Goal: Task Accomplishment & Management: Use online tool/utility

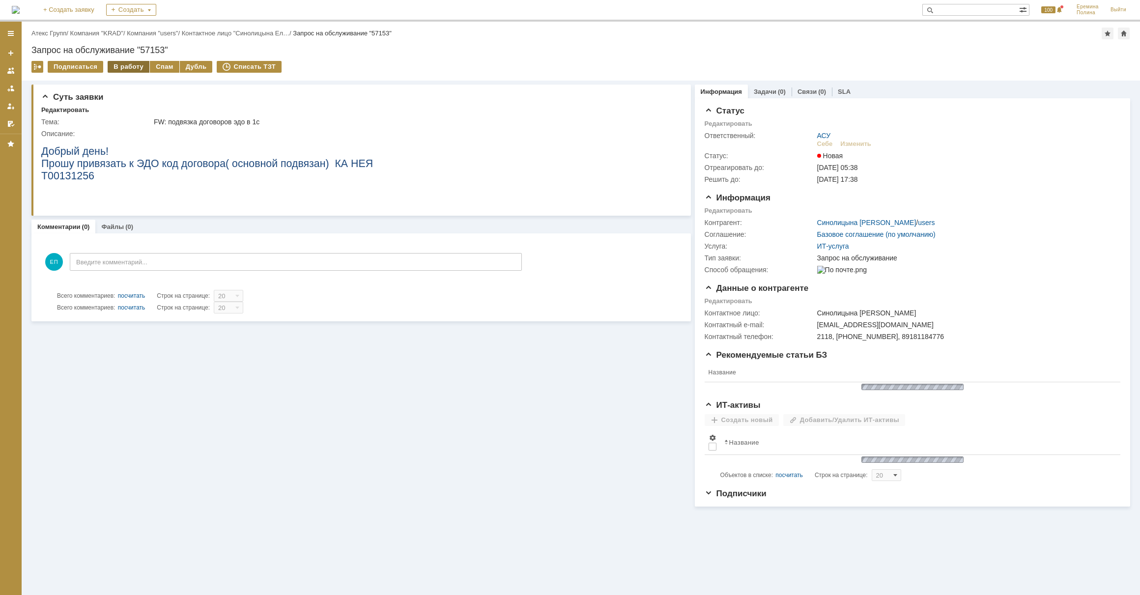
click at [135, 66] on div "В работу" at bounding box center [129, 67] width 42 height 12
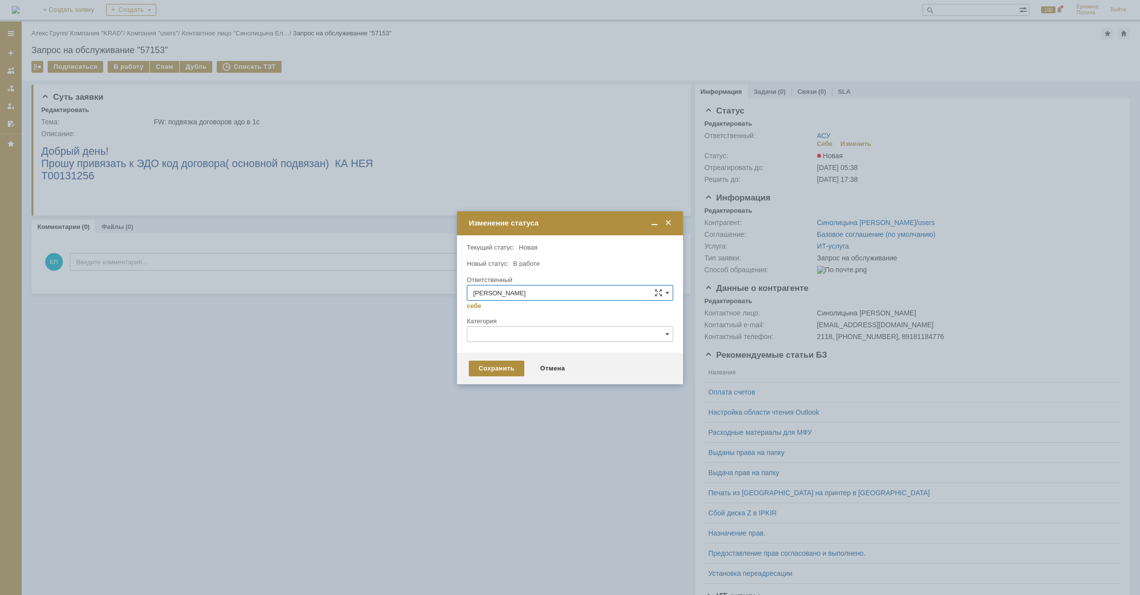
click at [490, 376] on div "Сохранить Отмена" at bounding box center [570, 368] width 226 height 31
click at [491, 367] on div "Сохранить" at bounding box center [497, 369] width 56 height 16
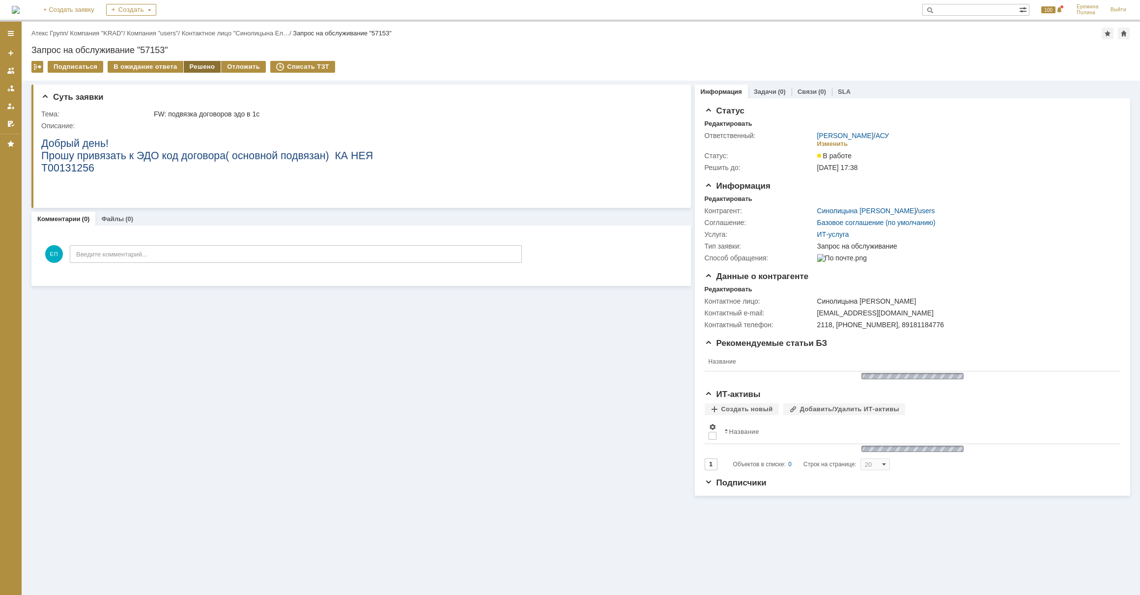
click at [188, 65] on div "Решено" at bounding box center [202, 67] width 37 height 12
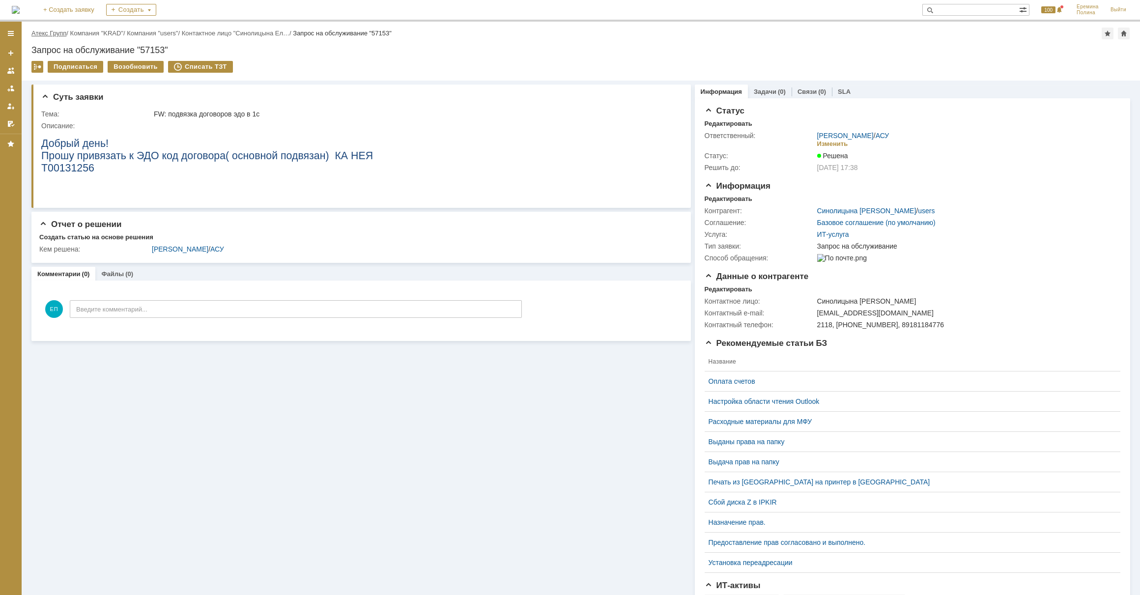
click at [48, 33] on link "Атекс Групп" at bounding box center [48, 32] width 35 height 7
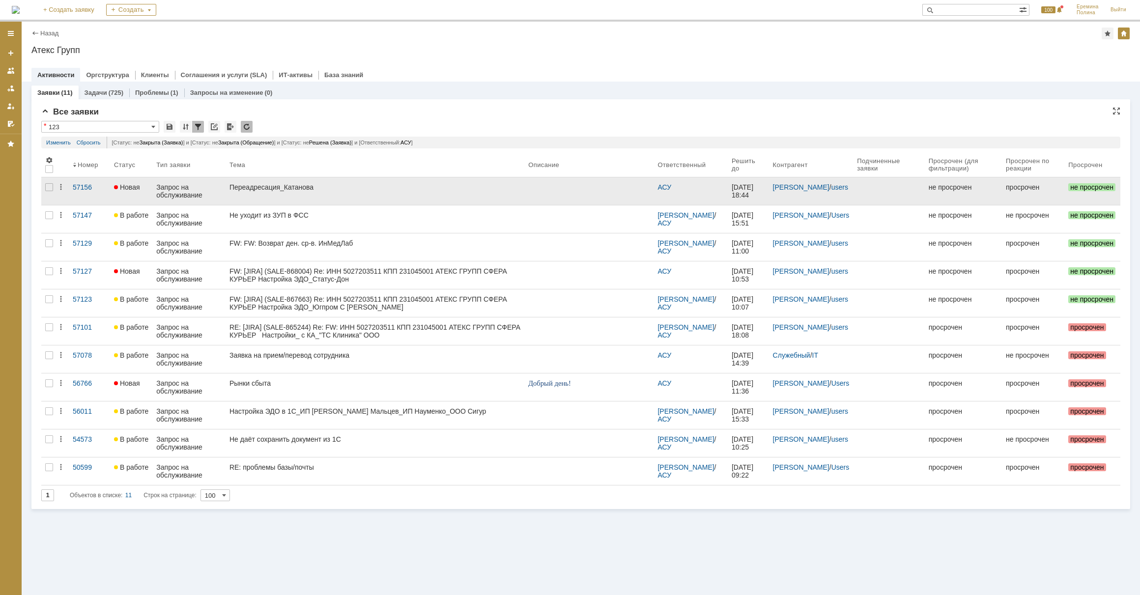
click at [260, 195] on link "Переадресация_Катанова" at bounding box center [375, 191] width 299 height 28
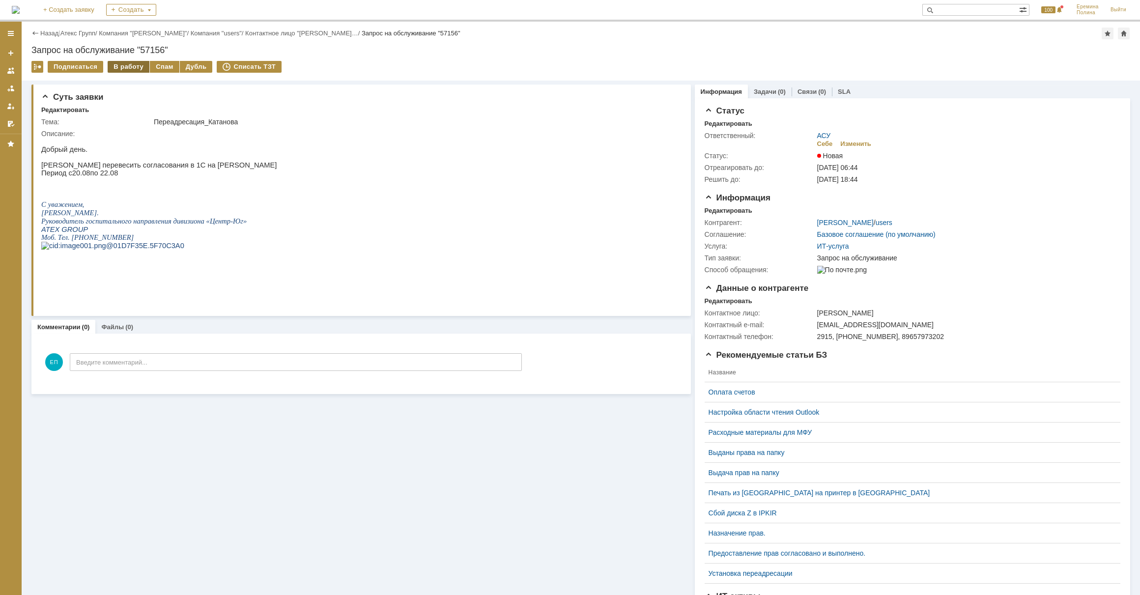
click at [113, 68] on div "В работу" at bounding box center [129, 67] width 42 height 12
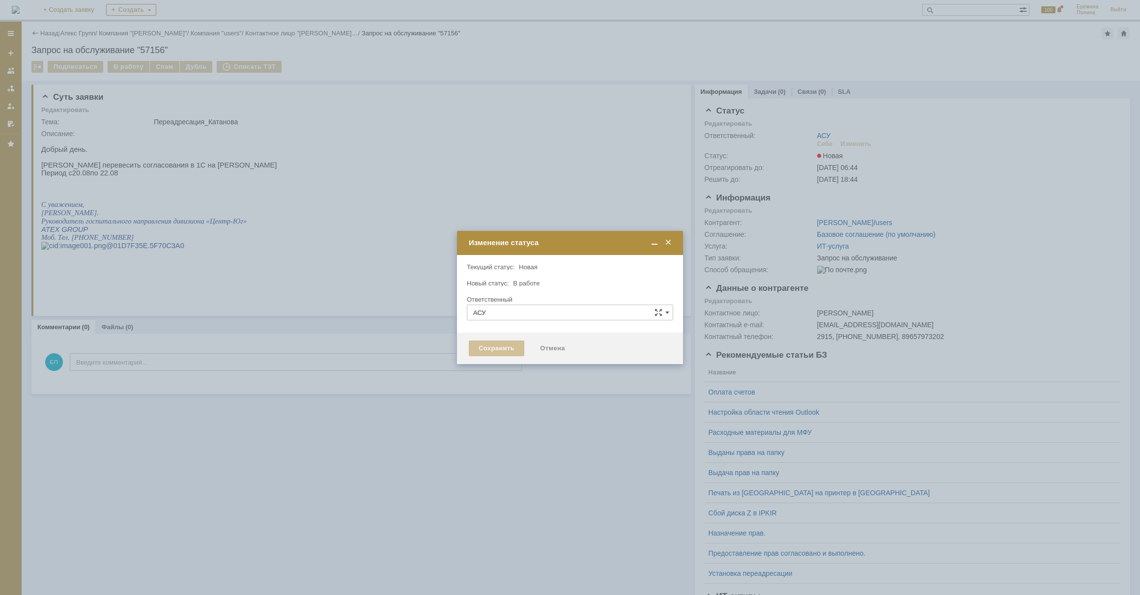
type input "[PERSON_NAME]"
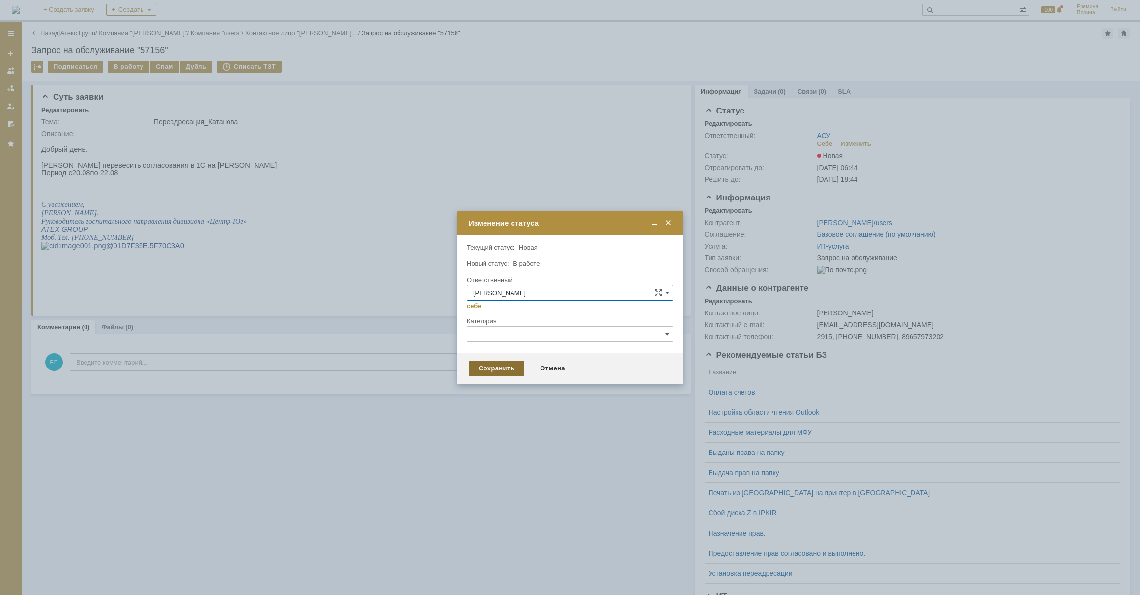
click at [505, 370] on div "Сохранить" at bounding box center [497, 369] width 56 height 16
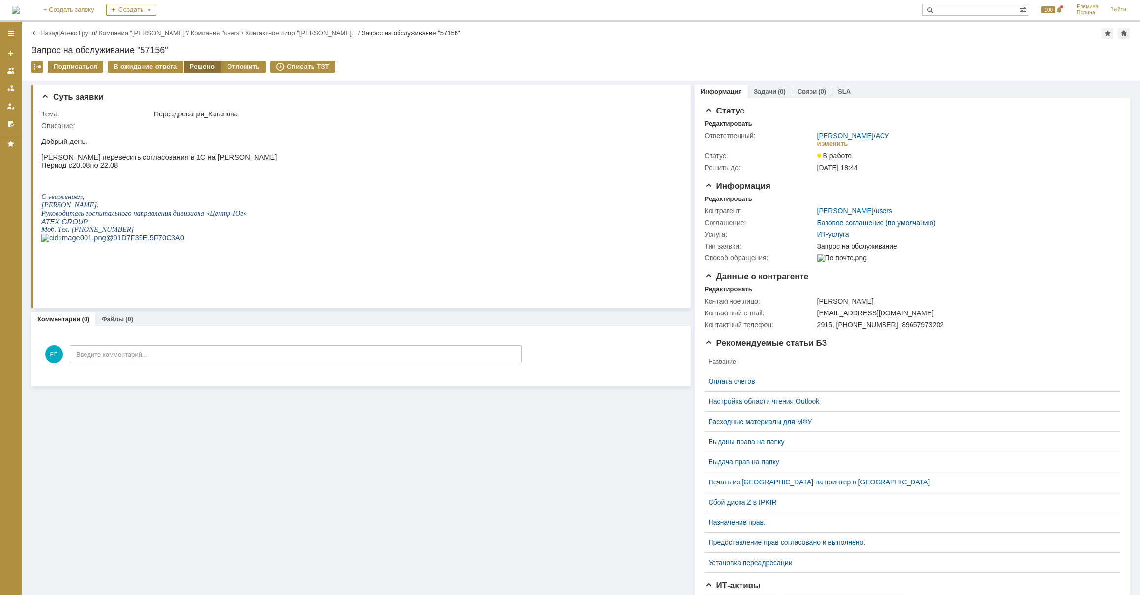
click at [185, 64] on div "Решено" at bounding box center [202, 67] width 37 height 12
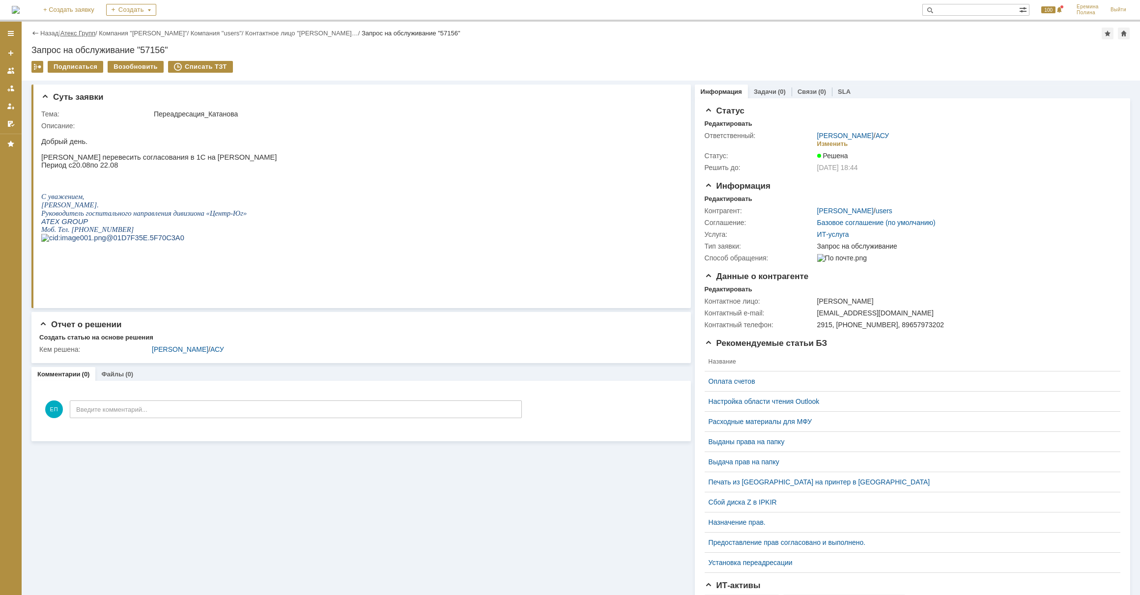
click at [77, 34] on link "Атекс Групп" at bounding box center [77, 32] width 35 height 7
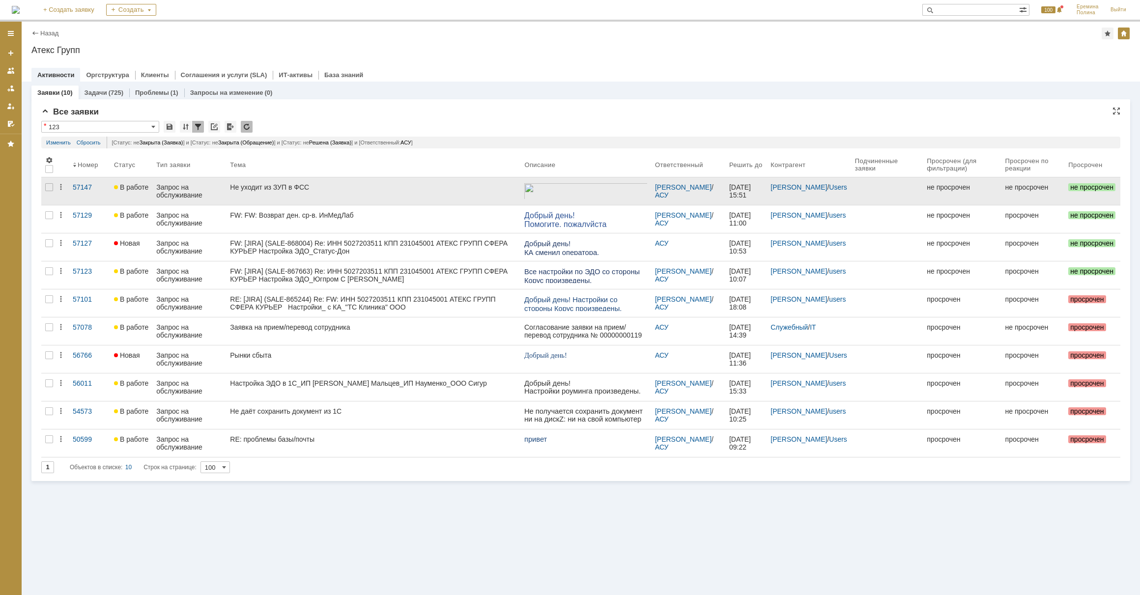
click at [342, 195] on link "Не уходит из ЗУП в ФСС" at bounding box center [373, 191] width 294 height 28
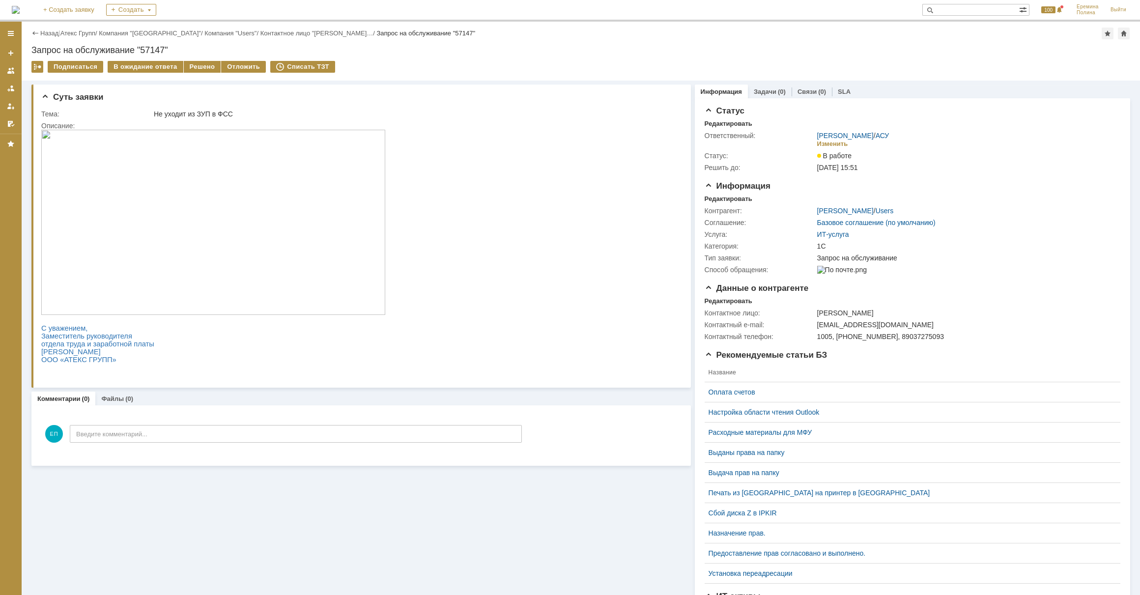
click at [95, 34] on link "Атекс Групп" at bounding box center [77, 32] width 35 height 7
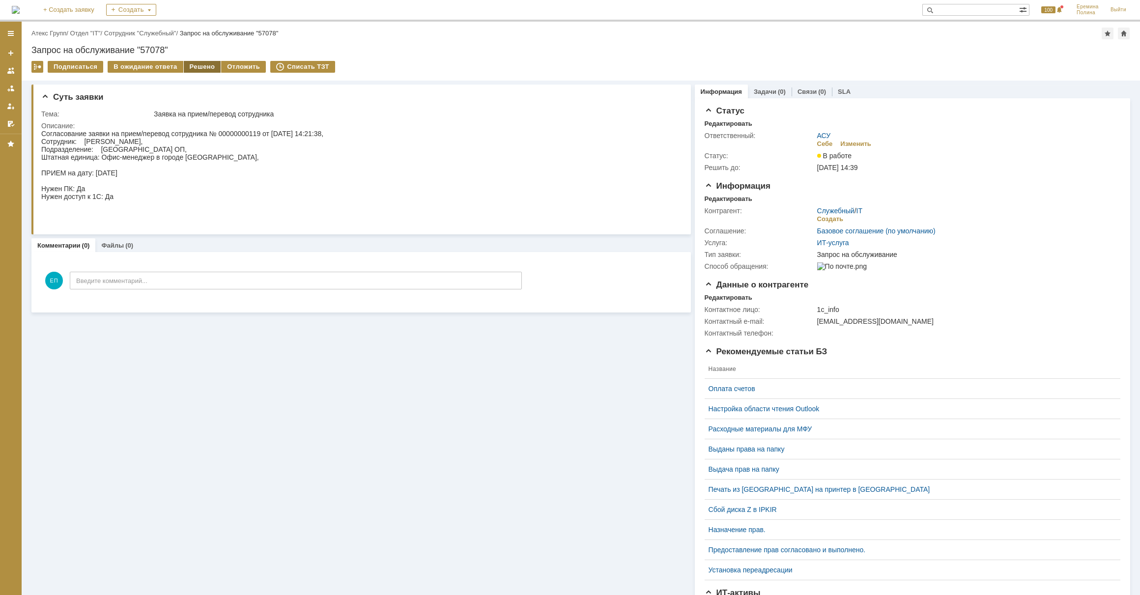
click at [197, 65] on div "Решено" at bounding box center [202, 67] width 37 height 12
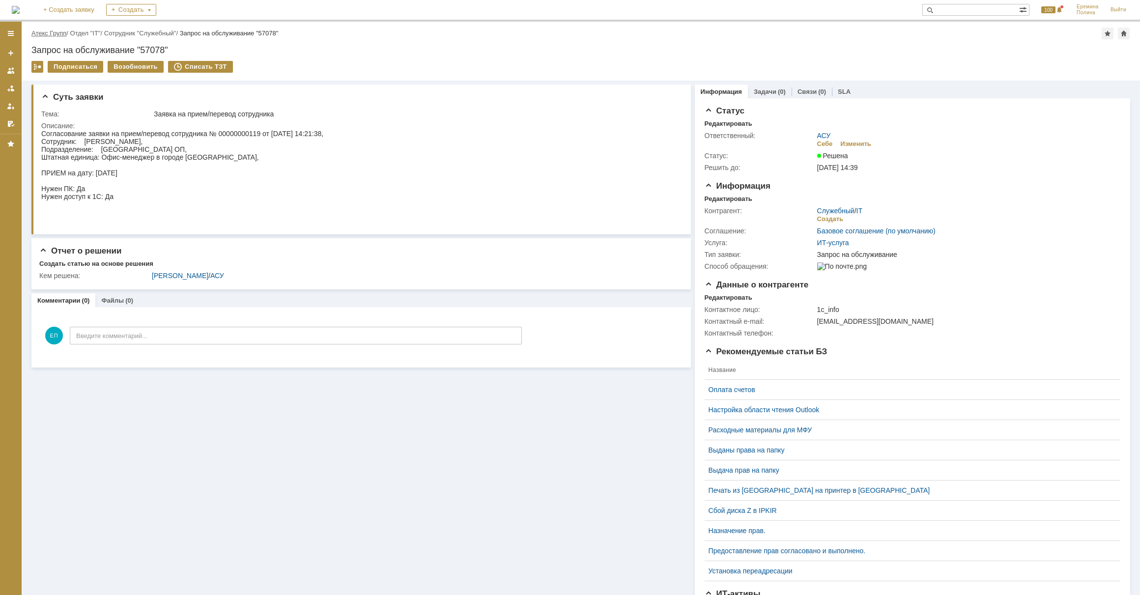
click at [35, 33] on link "Атекс Групп" at bounding box center [48, 32] width 35 height 7
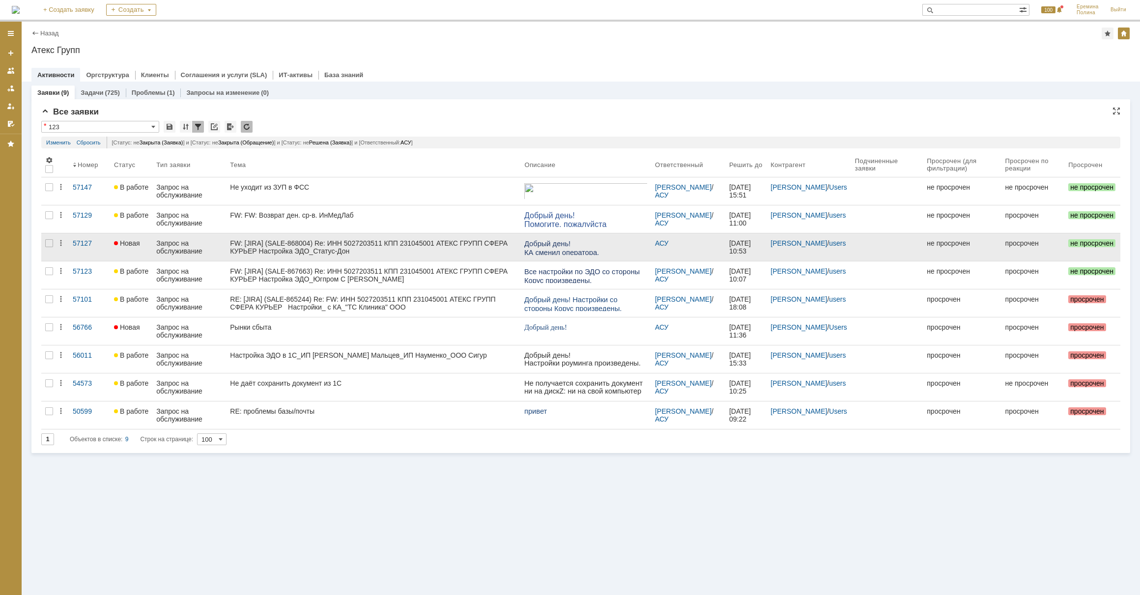
click at [399, 244] on div "FW: [JIRA] (SALE-868004) Re: ИНН 5027203511 КПП 231045001 АТЕКС ГРУПП СФЕРА КУР…" at bounding box center [373, 247] width 286 height 16
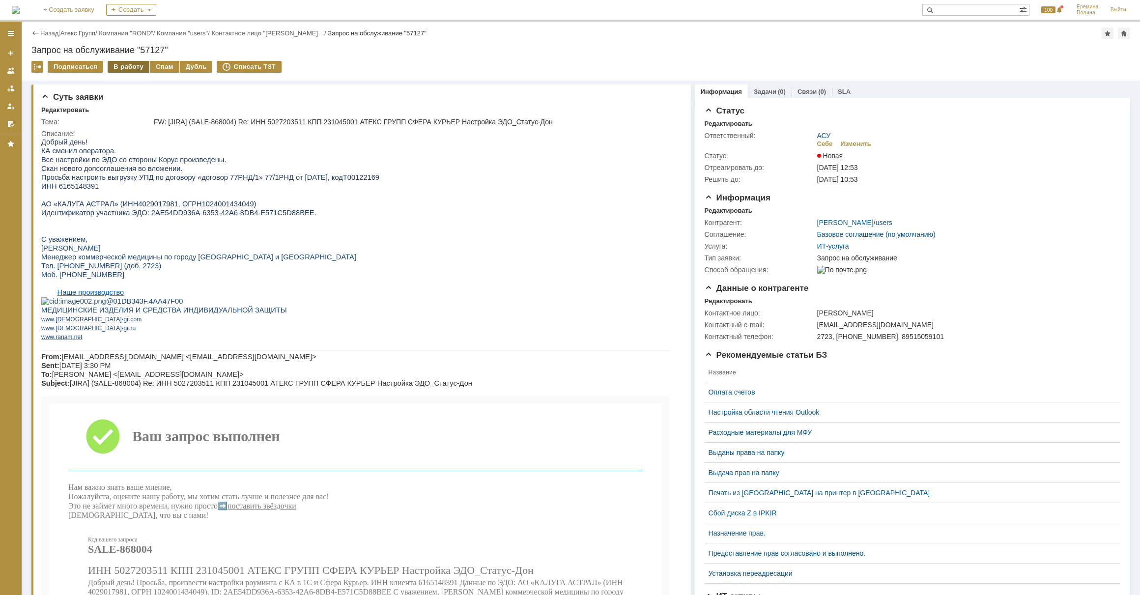
click at [129, 70] on div "В работу" at bounding box center [129, 67] width 42 height 12
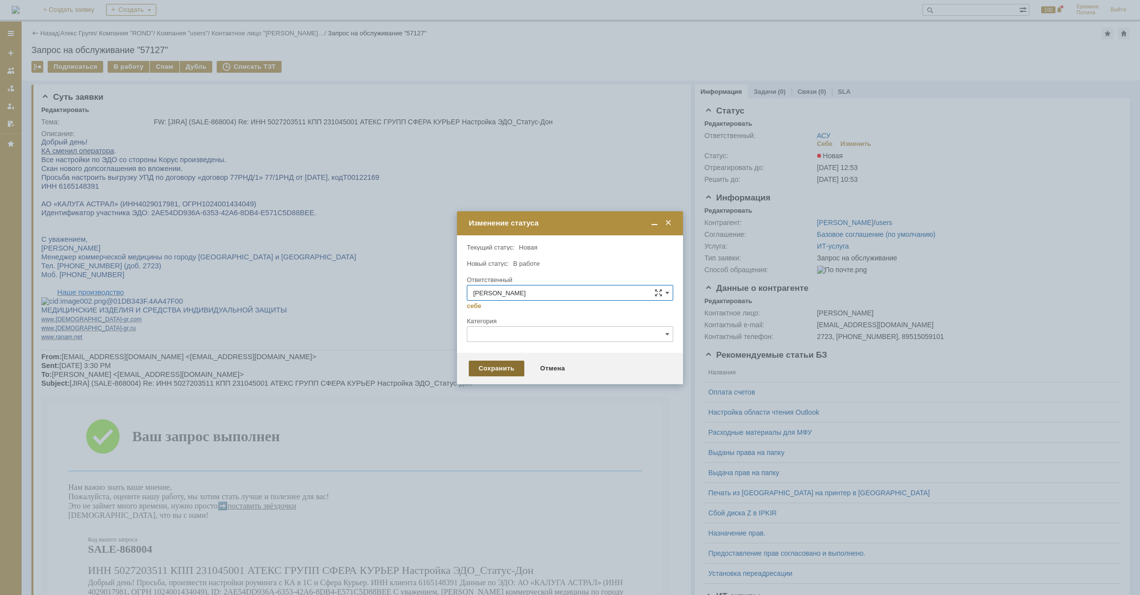
click at [518, 364] on div "Сохранить" at bounding box center [497, 369] width 56 height 16
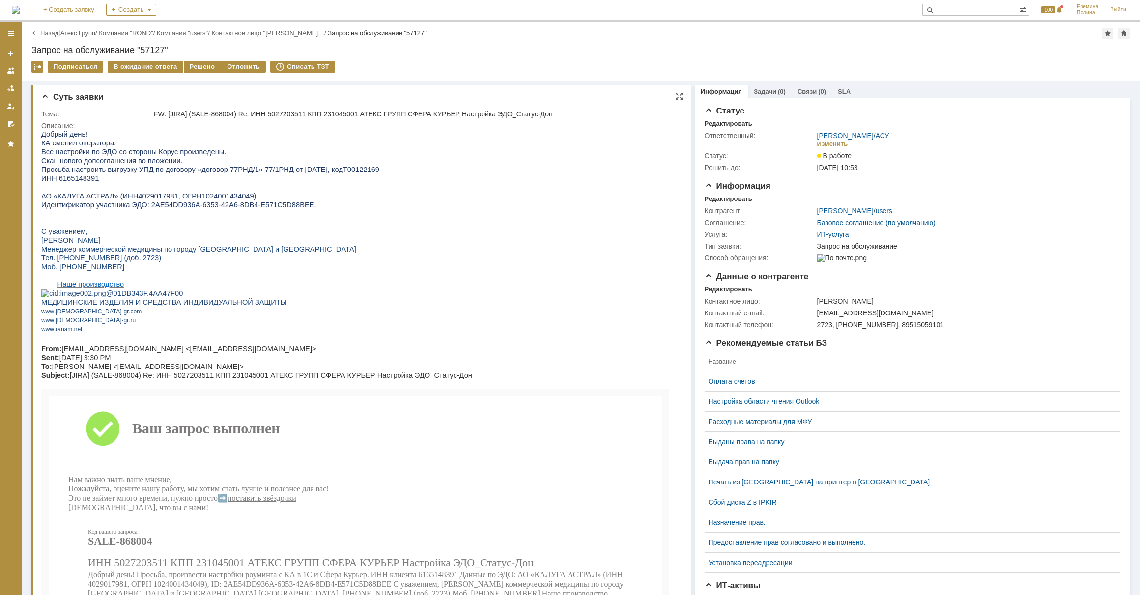
click at [84, 182] on span "ИНН 6165148391" at bounding box center [69, 178] width 57 height 8
copy span "6165148391"
drag, startPoint x: 140, startPoint y: 209, endPoint x: 281, endPoint y: 211, distance: 141.0
click at [281, 209] on span "Идентификатор участника ЭДО: 2AE54DD936A-6353-42A6-8DB4-E571C5D88BEE." at bounding box center [178, 205] width 275 height 8
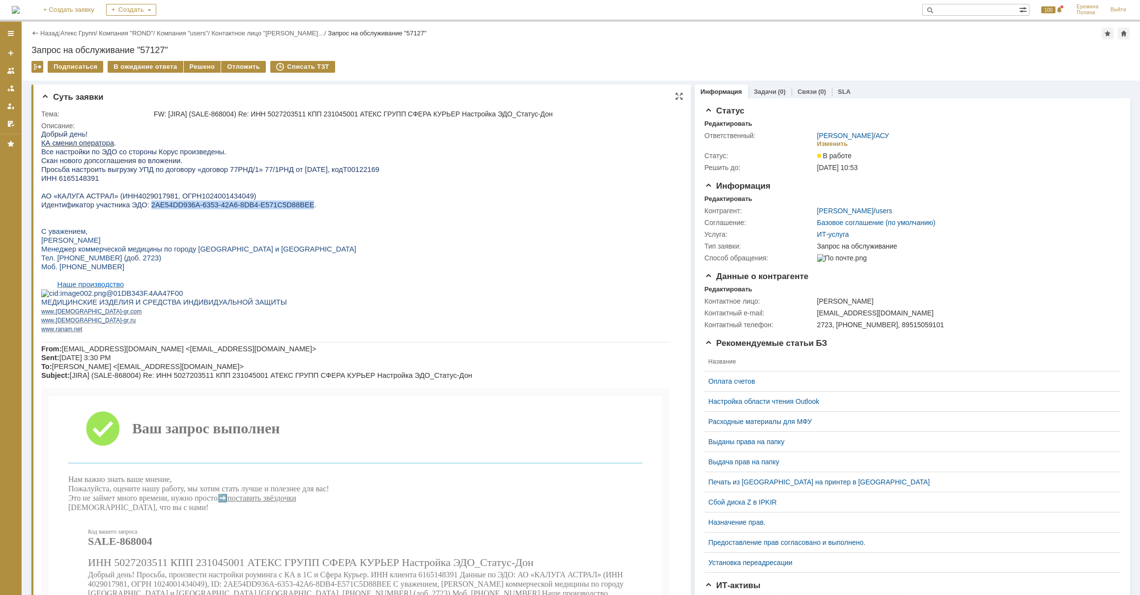
copy span "2AE54DD936A-6353-42A6-8DB4-E571C5D88BEE"
click at [202, 71] on div "Решено" at bounding box center [202, 67] width 37 height 12
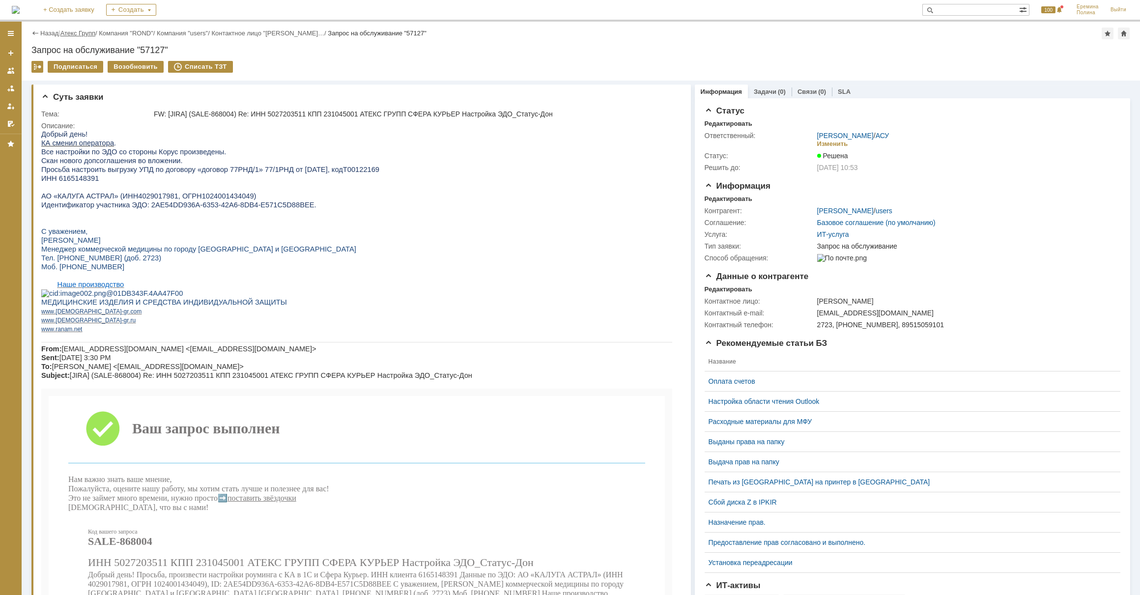
click at [84, 33] on link "Атекс Групп" at bounding box center [77, 32] width 35 height 7
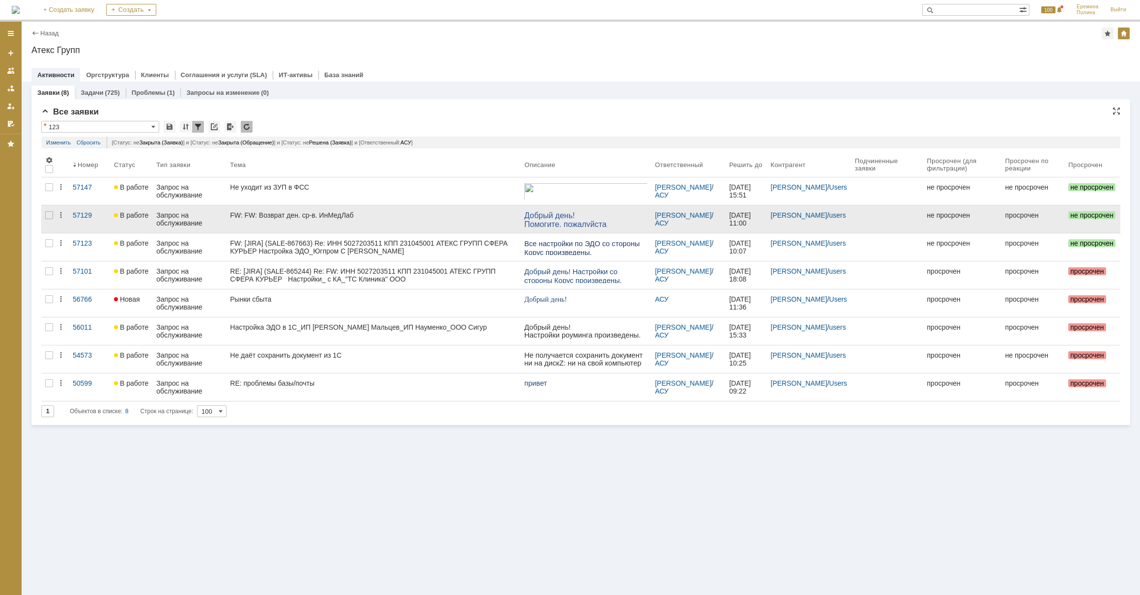
click at [306, 221] on link "FW: FW: Возврат ден. ср-в. ИнМедЛаб" at bounding box center [373, 219] width 294 height 28
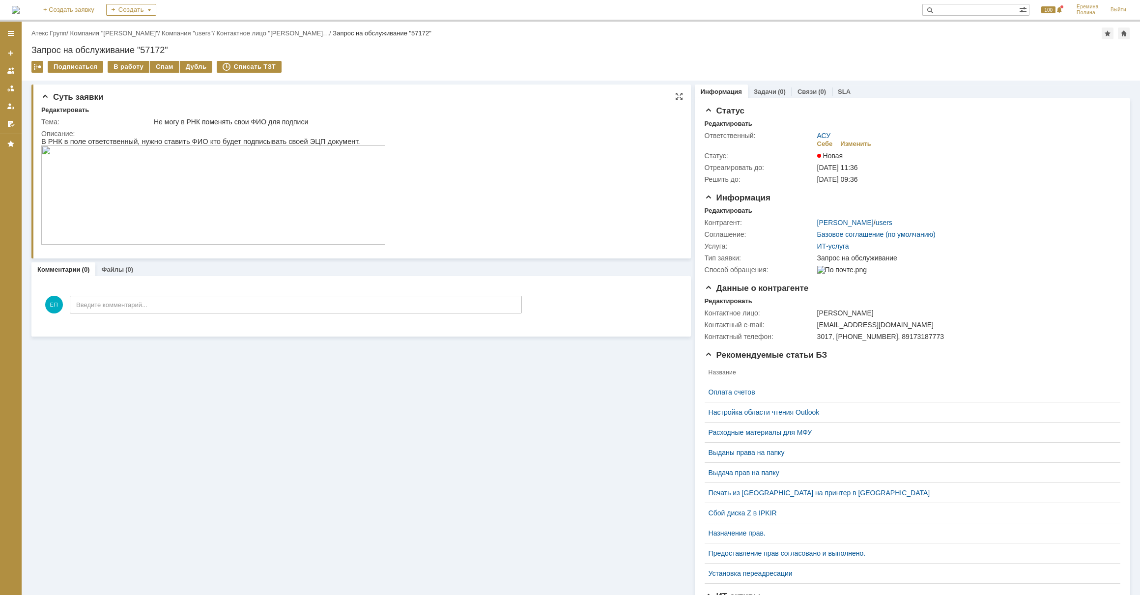
click at [336, 192] on img at bounding box center [213, 194] width 344 height 99
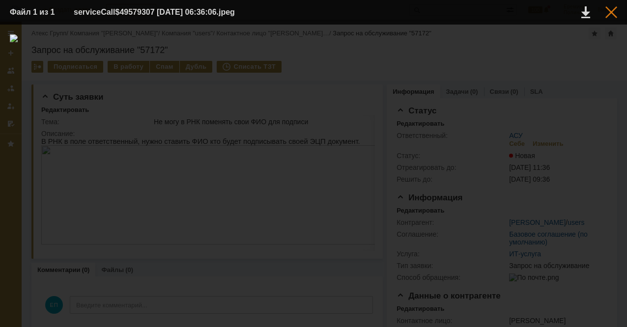
click at [609, 11] on div at bounding box center [611, 12] width 12 height 12
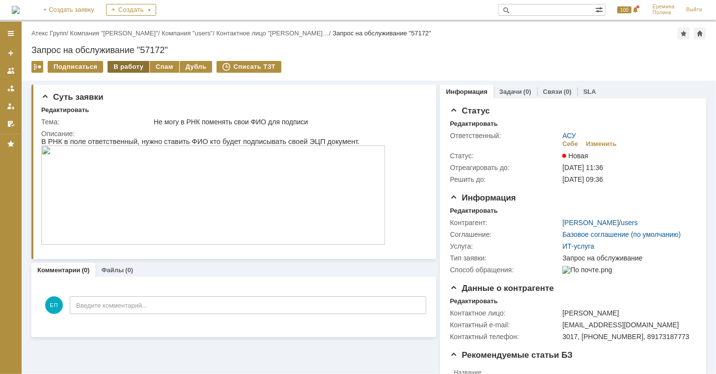
click at [140, 67] on div "В работу" at bounding box center [129, 67] width 42 height 12
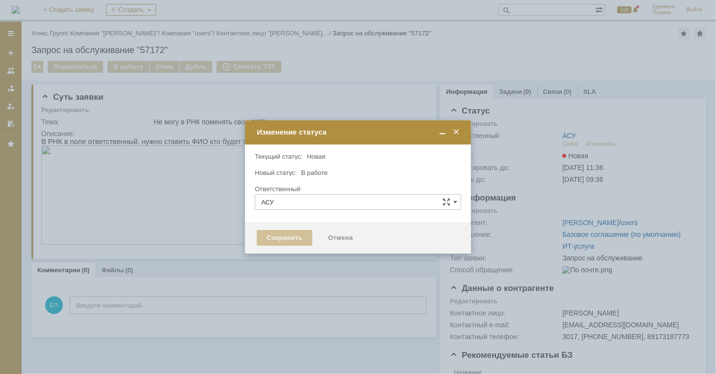
type input "[PERSON_NAME]"
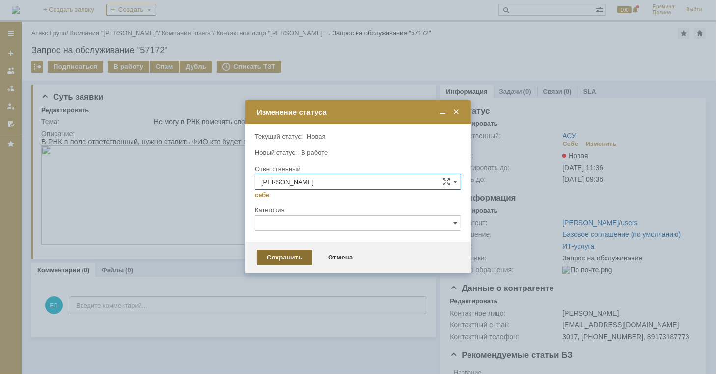
click at [286, 259] on div "Сохранить" at bounding box center [285, 258] width 56 height 16
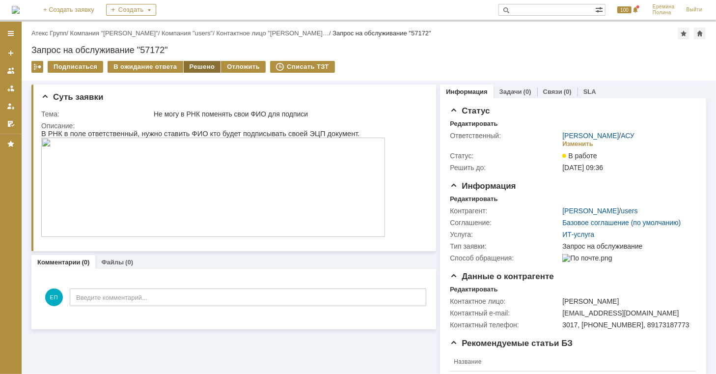
click at [198, 69] on div "Решено" at bounding box center [202, 67] width 37 height 12
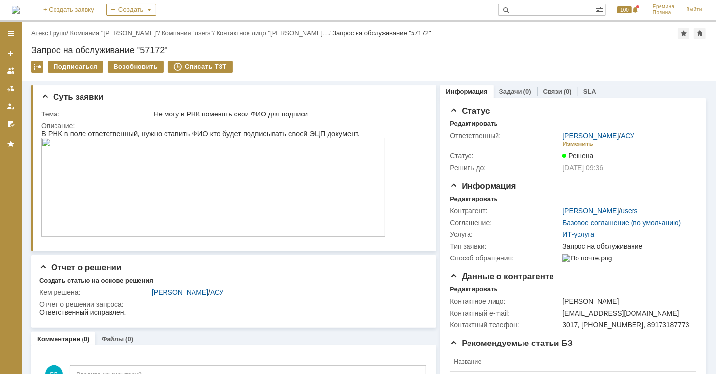
click at [55, 31] on link "Атекс Групп" at bounding box center [48, 32] width 35 height 7
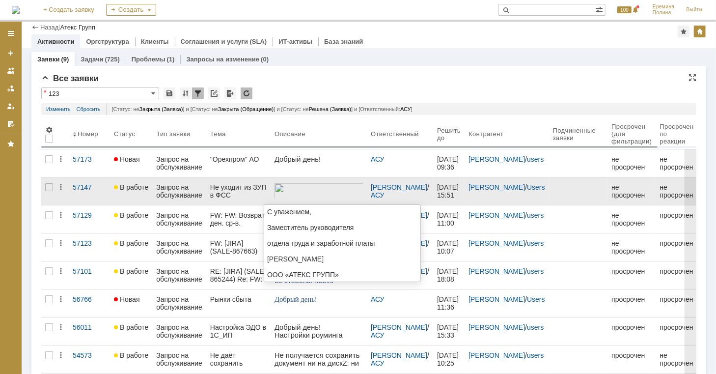
scroll to position [47, 0]
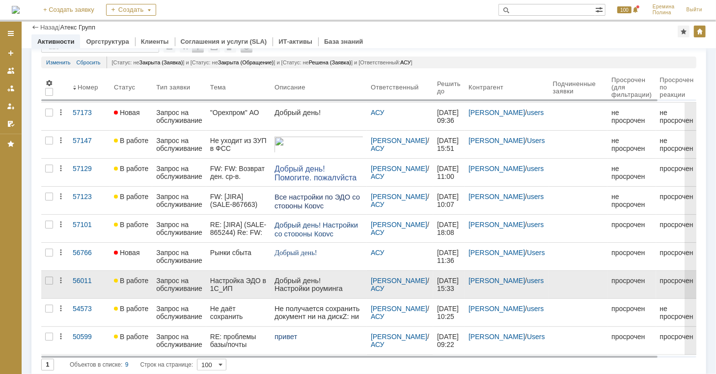
click at [153, 280] on link "Запрос на обслуживание" at bounding box center [179, 285] width 54 height 28
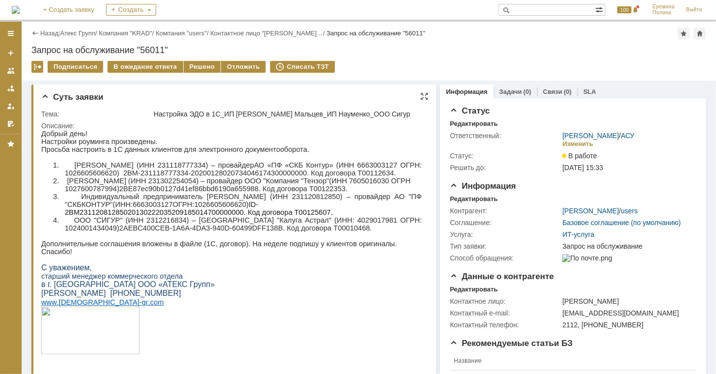
click at [189, 231] on p "4. ООО "СИГУР" (ИНН 2312216834) – провайдер АО "Калуга Астрал" (ИНН: 4029017981…" at bounding box center [242, 224] width 357 height 16
copy p "2312216834"
drag, startPoint x: 114, startPoint y: 247, endPoint x: 255, endPoint y: 249, distance: 140.0
click at [255, 231] on p "4. ООО "СИГУР" (ИНН 2312216834) – провайдер АО "Калуга Астрал" (ИНН: 4029017981…" at bounding box center [242, 224] width 357 height 16
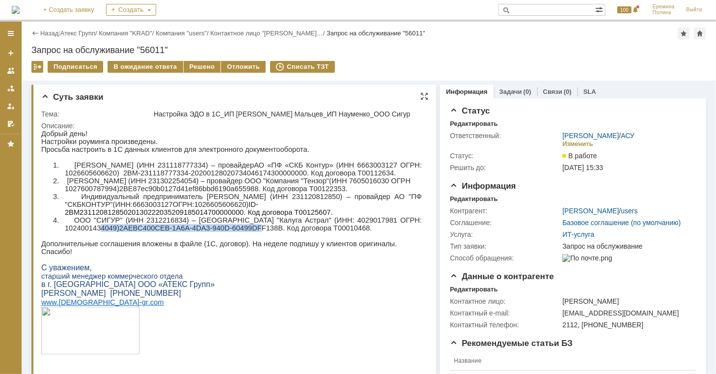
copy p "2AEBC400CEB-1A6A-4DA3-940D-60499DFF138B"
click at [197, 63] on div "Решено" at bounding box center [202, 67] width 37 height 12
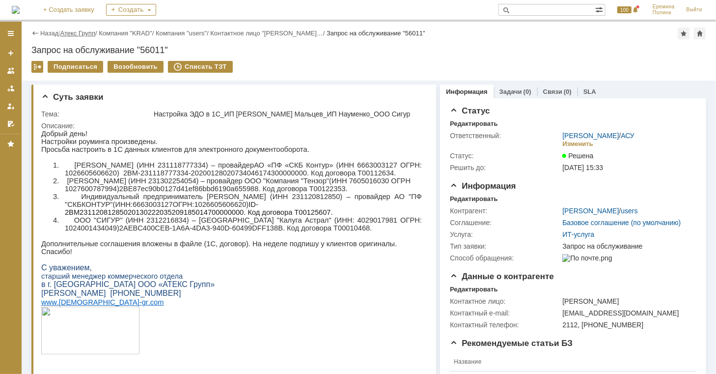
click at [74, 34] on link "Атекс Групп" at bounding box center [77, 32] width 35 height 7
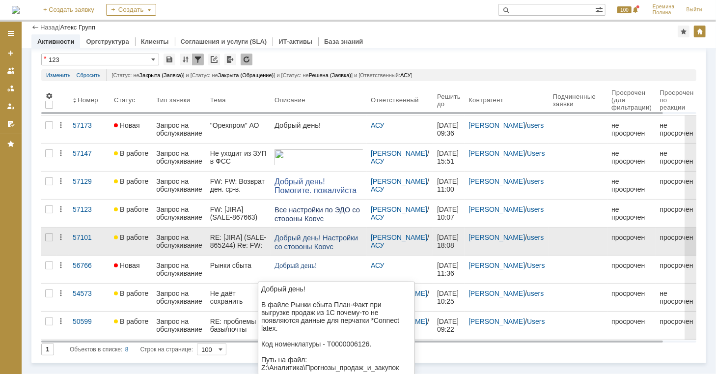
scroll to position [25, 0]
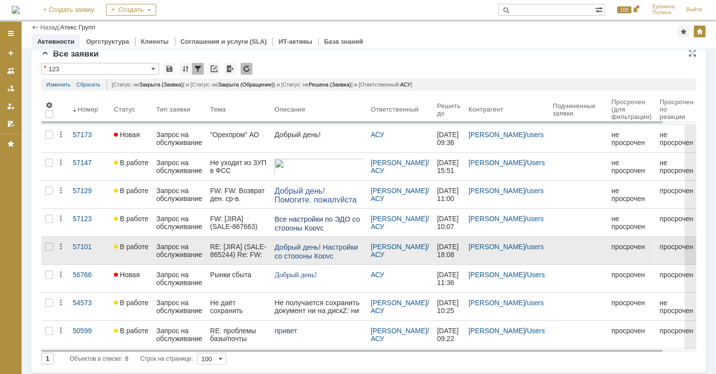
click at [159, 246] on div "Запрос на обслуживание" at bounding box center [179, 251] width 46 height 16
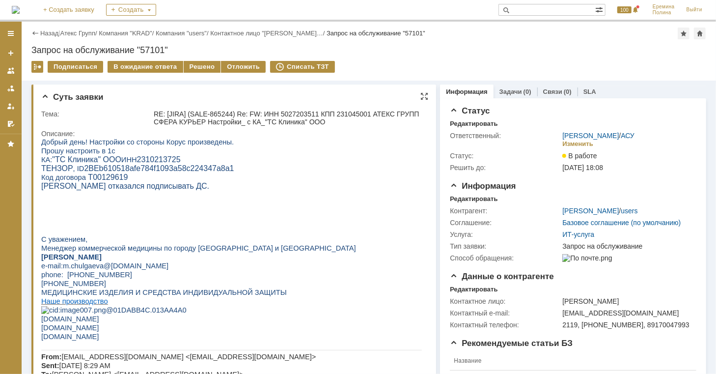
click at [149, 162] on span "2310213725" at bounding box center [159, 159] width 44 height 8
copy span "2310213725"
drag, startPoint x: 80, startPoint y: 167, endPoint x: 212, endPoint y: 172, distance: 132.3
click at [212, 172] on span "2BEb610518afe784f1093a58c224347a8a1" at bounding box center [159, 168] width 150 height 8
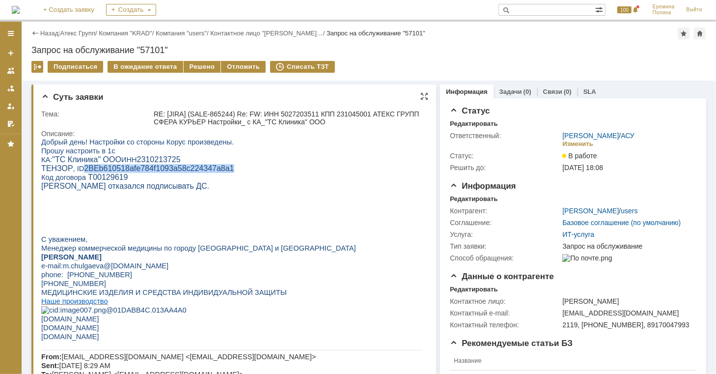
copy span "2BEb610518afe784f1093a58c224347a8a1"
click at [139, 162] on span "2310213725" at bounding box center [159, 159] width 44 height 8
drag, startPoint x: 132, startPoint y: 159, endPoint x: 181, endPoint y: 160, distance: 49.6
click at [181, 160] on p "КА: "ТС Клиника" ООО ИНН 2310213725" at bounding box center [231, 159] width 381 height 9
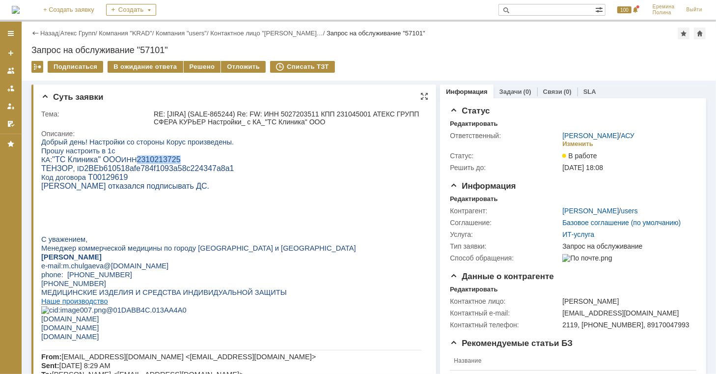
copy span "2310213725"
click at [185, 66] on div "Решено" at bounding box center [202, 67] width 37 height 12
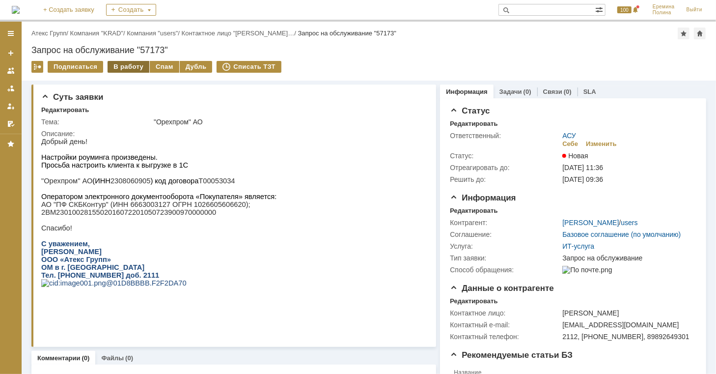
click at [137, 69] on div "В работу" at bounding box center [129, 67] width 42 height 12
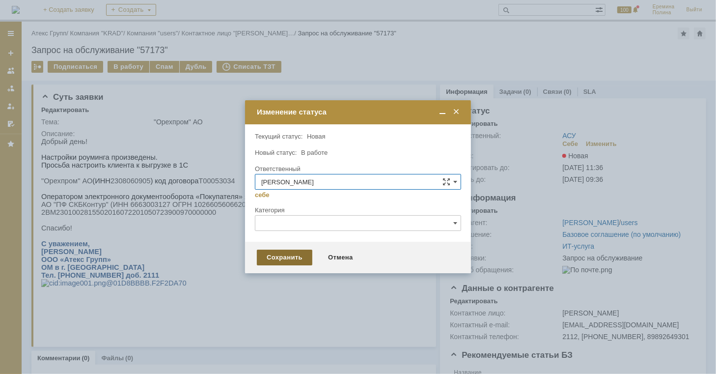
click at [286, 262] on div "Сохранить" at bounding box center [285, 258] width 56 height 16
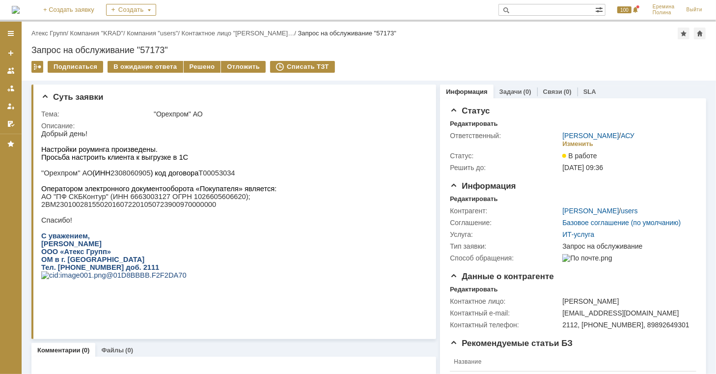
click at [120, 174] on p ""Орехпром" АО (ИНН 2308060905 ) код договора Т00053034" at bounding box center [158, 173] width 235 height 8
copy p "2308060905"
drag, startPoint x: 42, startPoint y: 212, endPoint x: 197, endPoint y: 218, distance: 155.4
click at [197, 218] on div "Добрый день! Настройки роуминга произведены. Просьба настроить клиента к выгруз…" at bounding box center [158, 211] width 235 height 165
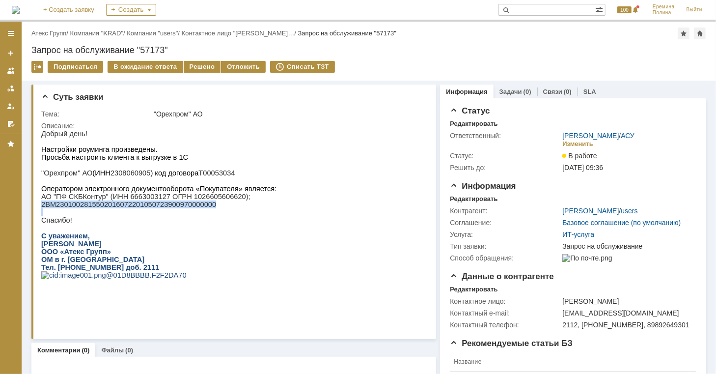
click at [200, 208] on p "2BM2301002815502016072201050723900970000000" at bounding box center [158, 204] width 235 height 8
click at [187, 208] on p "2BM2301002815502016072201050723900970000000" at bounding box center [158, 204] width 235 height 8
copy p "2BM2301002815502016072201050723900970000000"
click at [121, 176] on p ""Орехпром" АО (ИНН 2308060905 ) код договора Т00053034" at bounding box center [158, 173] width 235 height 8
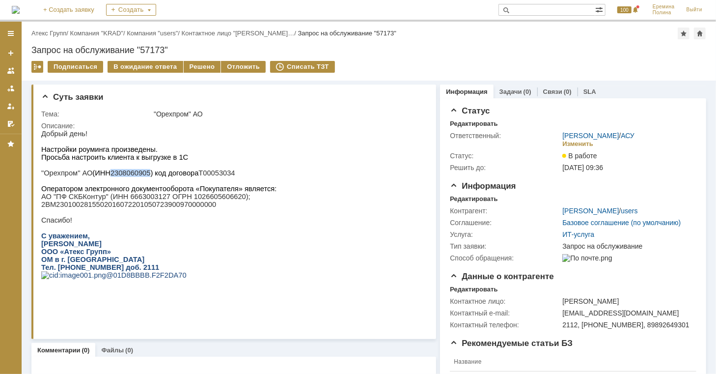
click at [121, 176] on p ""Орехпром" АО (ИНН 2308060905 ) код договора Т00053034" at bounding box center [158, 173] width 235 height 8
copy p "2308060905"
click at [199, 69] on div "Решено" at bounding box center [202, 67] width 37 height 12
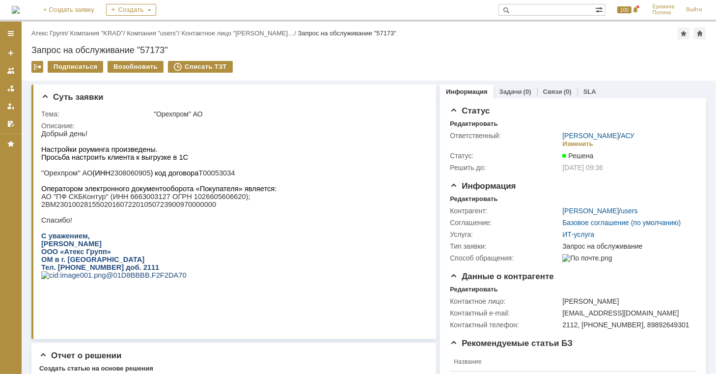
click at [45, 208] on p "2BM2301002815502016072201050723900970000000" at bounding box center [158, 204] width 235 height 8
drag, startPoint x: 81, startPoint y: 343, endPoint x: 144, endPoint y: 212, distance: 145.0
drag, startPoint x: 198, startPoint y: 212, endPoint x: 41, endPoint y: 211, distance: 157.7
click at [41, 208] on p "2BM2301002815502016072201050723900970000000" at bounding box center [158, 204] width 235 height 8
copy p "2BM2301002815502016072201050723900970000000"
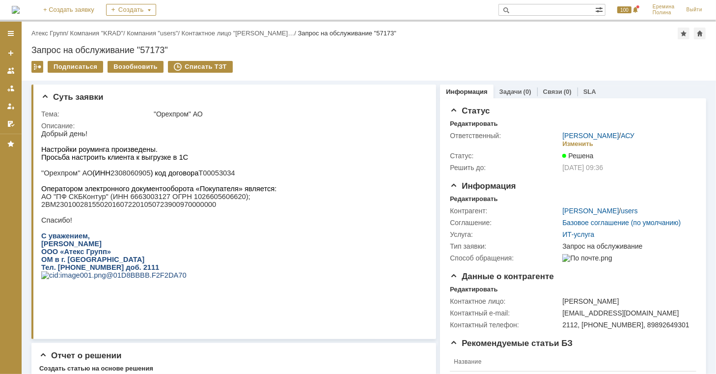
click at [138, 175] on p ""Орехпром" АО (ИНН 2308060905 ) код договора Т00053034" at bounding box center [158, 173] width 235 height 8
copy p "2308060905"
click at [61, 34] on link "Атекс Групп" at bounding box center [48, 32] width 35 height 7
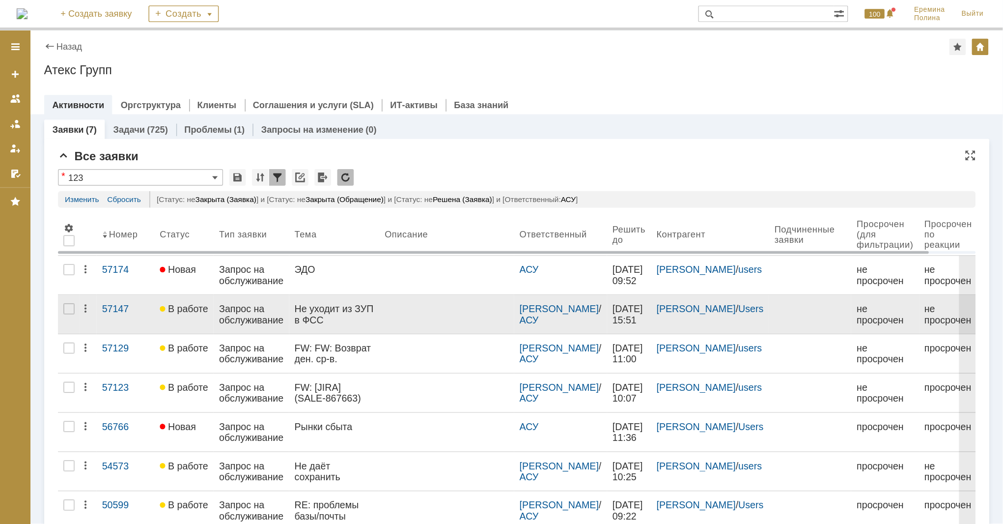
scroll to position [30, 0]
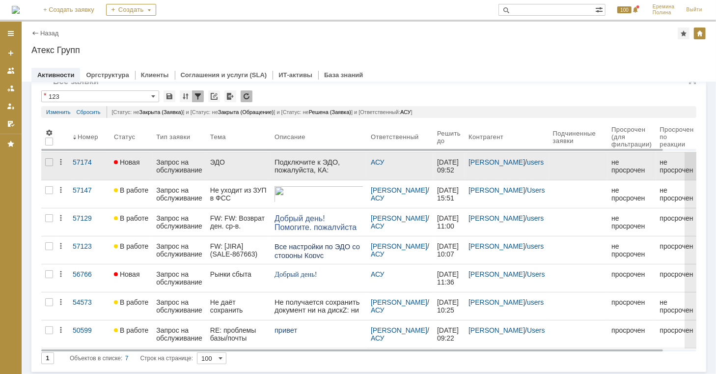
click at [297, 164] on p "Подключите к ЭДО, пожалуйста, КА:" at bounding box center [318, 166] width 88 height 16
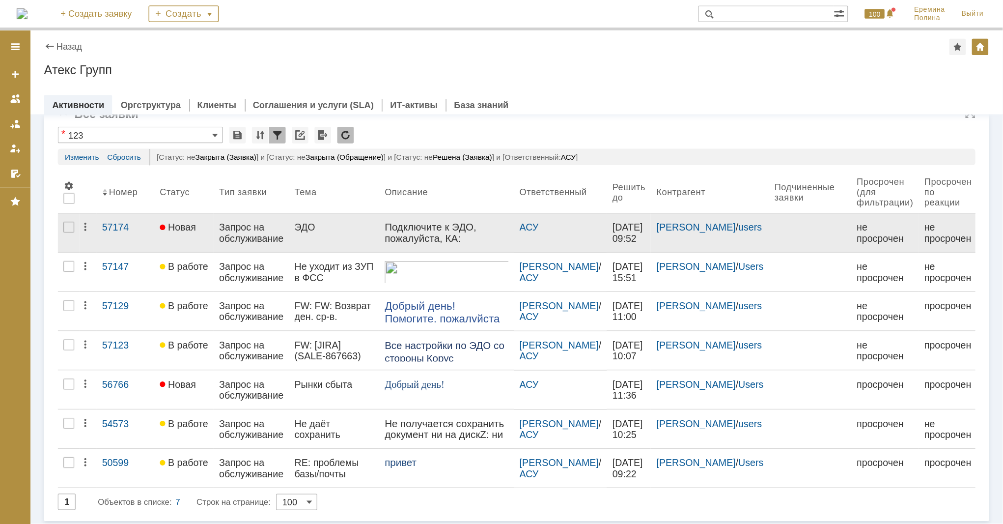
scroll to position [0, 0]
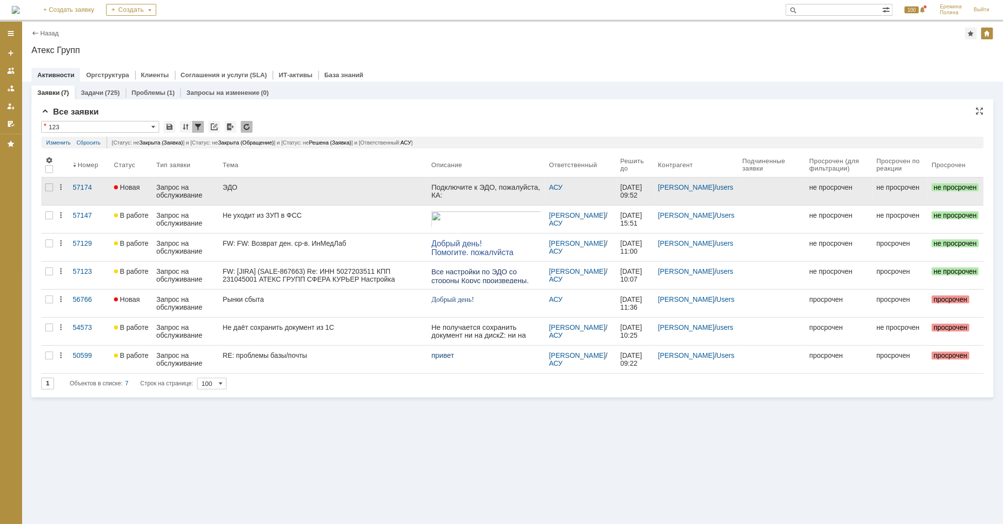
click at [306, 192] on link "ЭДО" at bounding box center [323, 191] width 209 height 28
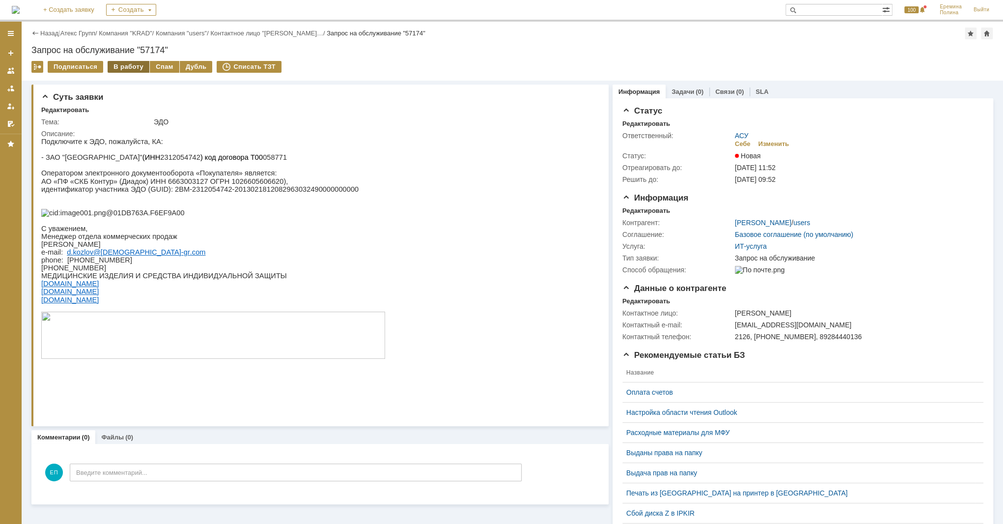
click at [132, 64] on div "В работу" at bounding box center [129, 67] width 42 height 12
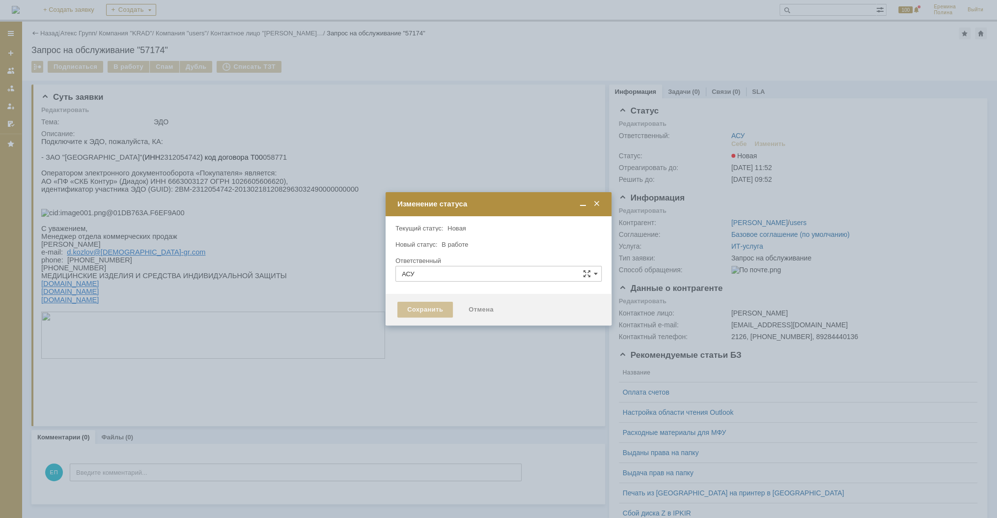
type input "[PERSON_NAME]"
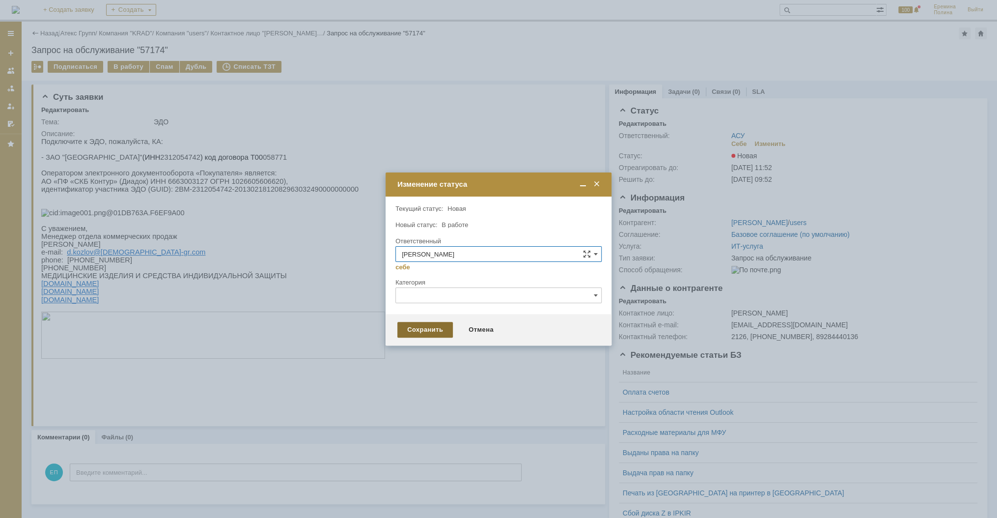
click at [427, 324] on div "Сохранить" at bounding box center [425, 330] width 56 height 16
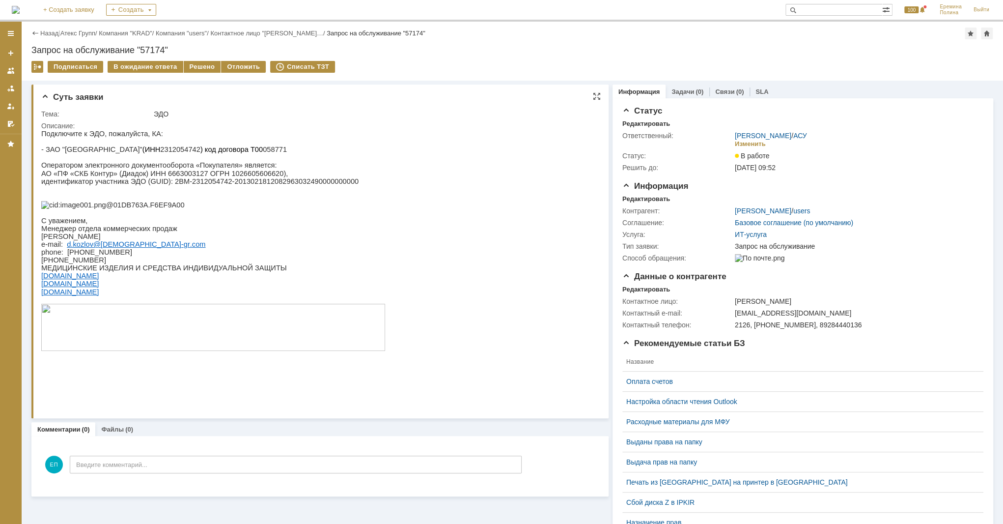
click at [163, 177] on p "АО «ПФ «СКБ Контур» (Диадок) ИНН 6663003127 ОГРН 1026605606620)," at bounding box center [213, 174] width 344 height 8
copy p "6663003127"
drag, startPoint x: 251, startPoint y: 148, endPoint x: 280, endPoint y: 153, distance: 29.3
click at [280, 153] on p "- ЗАО "Краснодарзооветснаб" (ИНН 2312054742 ) код договора Т00 058771" at bounding box center [213, 149] width 344 height 8
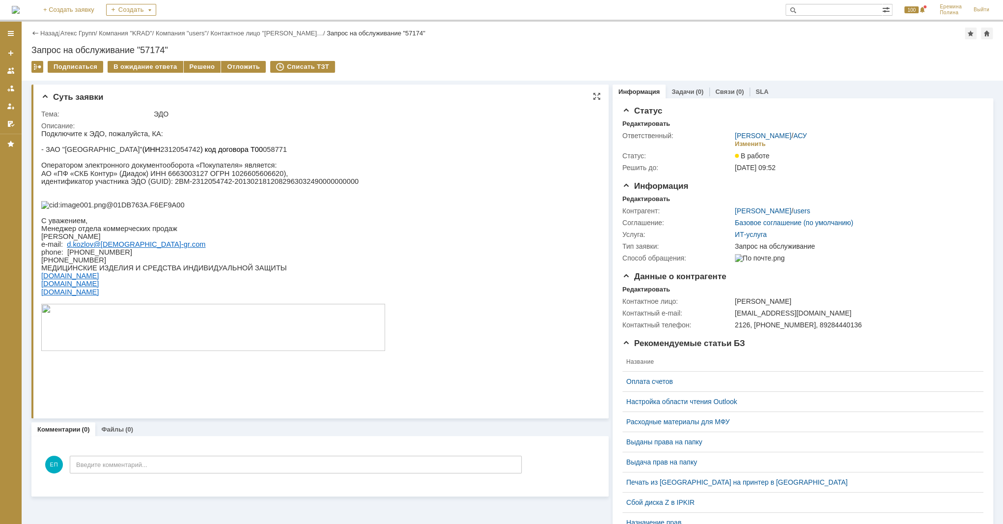
click at [173, 149] on p "- ЗАО "Краснодарзооветснаб" (ИНН 2312054742 ) код договора Т00 058771" at bounding box center [213, 149] width 344 height 8
click at [171, 149] on p "- ЗАО "Краснодарзооветснаб" (ИНН 2312054742 ) код договора Т00 058771" at bounding box center [213, 149] width 344 height 8
copy p "2312054742"
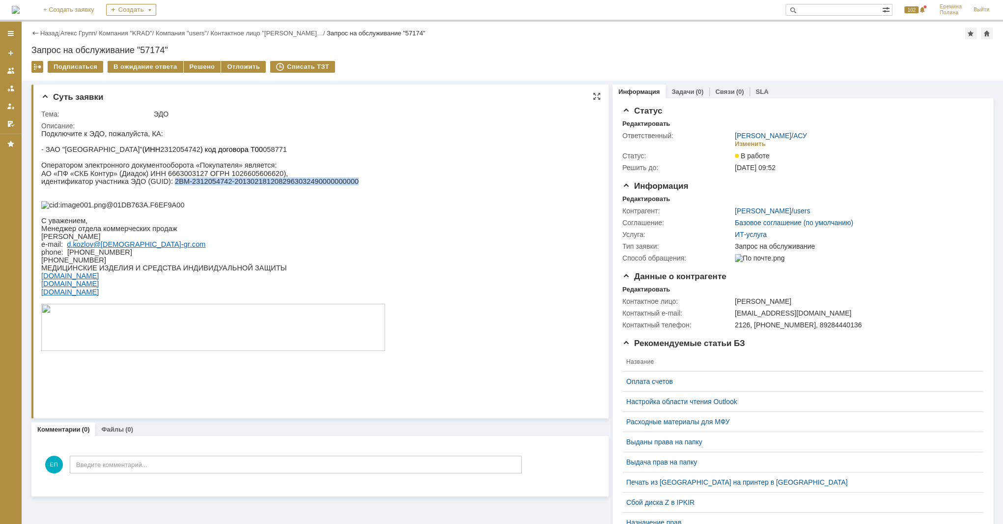
drag, startPoint x: 161, startPoint y: 186, endPoint x: 328, endPoint y: 185, distance: 167.5
click at [328, 185] on p "идентификатор участника ЭДО (GUID): 2BM-2312054742-2013021812082963032490000000…" at bounding box center [213, 181] width 344 height 8
click at [198, 67] on div "Решено" at bounding box center [202, 67] width 37 height 12
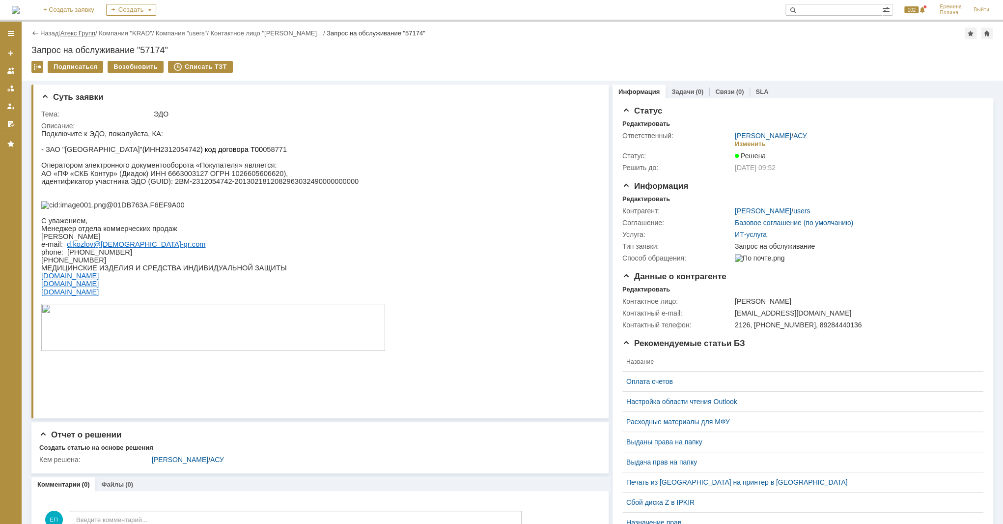
click at [75, 35] on link "Атекс Групп" at bounding box center [77, 32] width 35 height 7
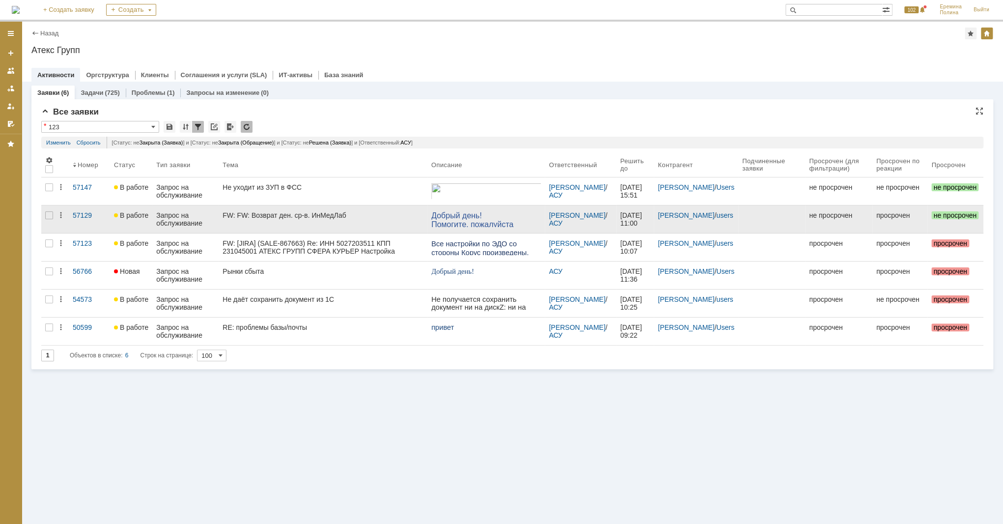
click at [240, 209] on link "FW: FW: Возврат ден. ср-в. ИнМедЛаб" at bounding box center [323, 219] width 209 height 28
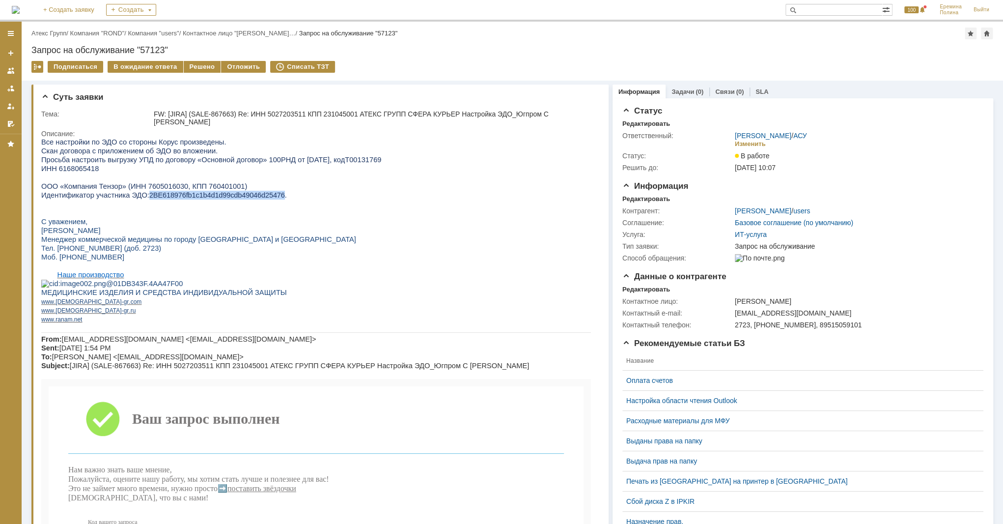
drag, startPoint x: 140, startPoint y: 195, endPoint x: 261, endPoint y: 195, distance: 121.8
click at [261, 195] on span "2BE618976fb1c1b4d1d99cdb49046d25476." at bounding box center [218, 195] width 138 height 8
copy span "2BE618976fb1c1b4d1d99cdb49046d25476"
click at [80, 170] on span "ИНН 6168065418" at bounding box center [69, 169] width 57 height 8
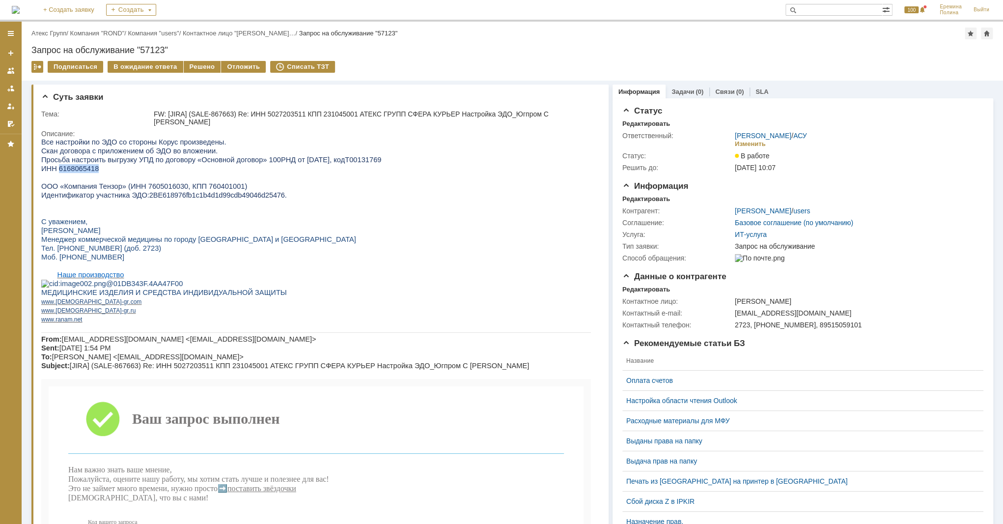
click at [80, 170] on span "ИНН 6168065418" at bounding box center [69, 169] width 57 height 8
copy span "6168065418"
drag, startPoint x: 365, startPoint y: 157, endPoint x: 351, endPoint y: 159, distance: 14.0
click at [351, 159] on p "Просьба настроить выгрузку УПД по договору « Основной договор» 100РНД от [DATE]…" at bounding box center [316, 159] width 550 height 9
click at [204, 67] on div "Решено" at bounding box center [202, 67] width 37 height 12
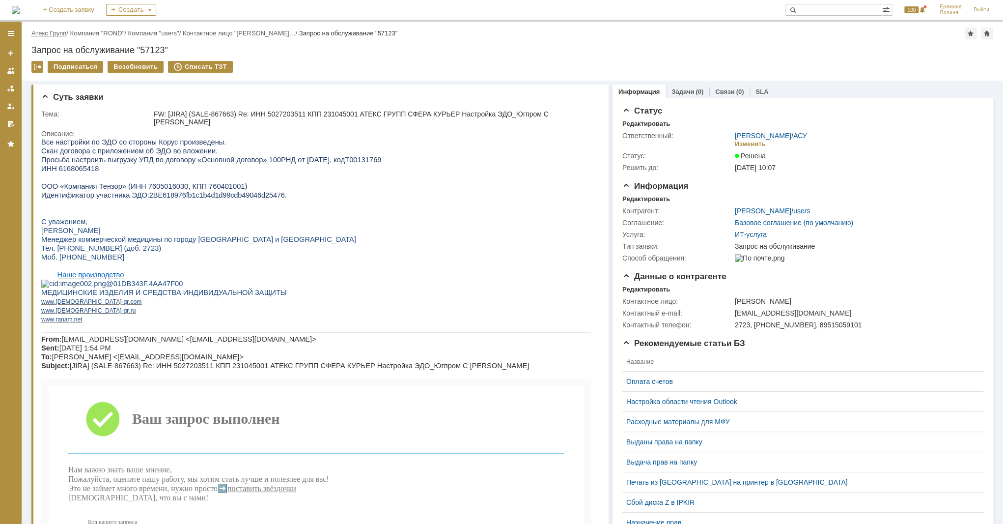
click at [65, 32] on link "Атекс Групп" at bounding box center [48, 32] width 35 height 7
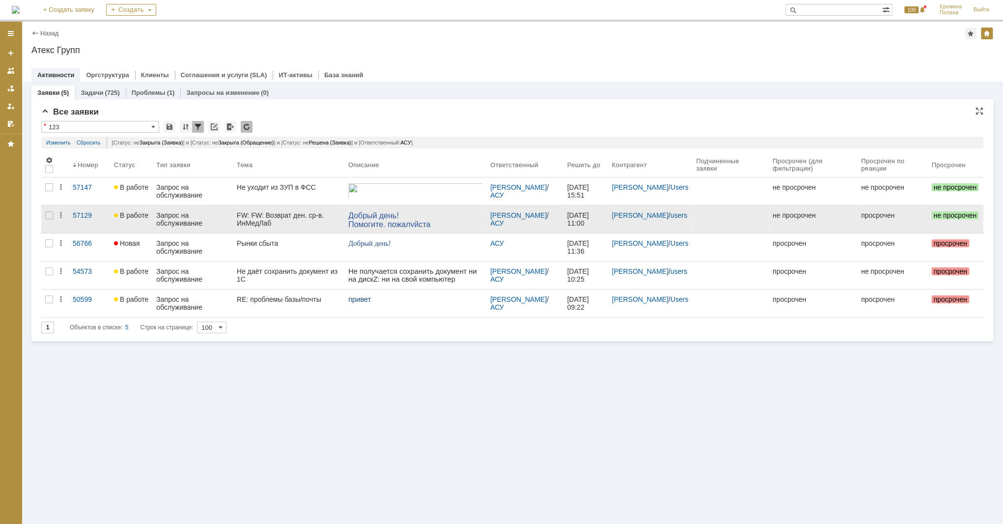
click at [332, 219] on div "FW: FW: Возврат ден. ср-в. ИнМедЛаб" at bounding box center [289, 219] width 104 height 16
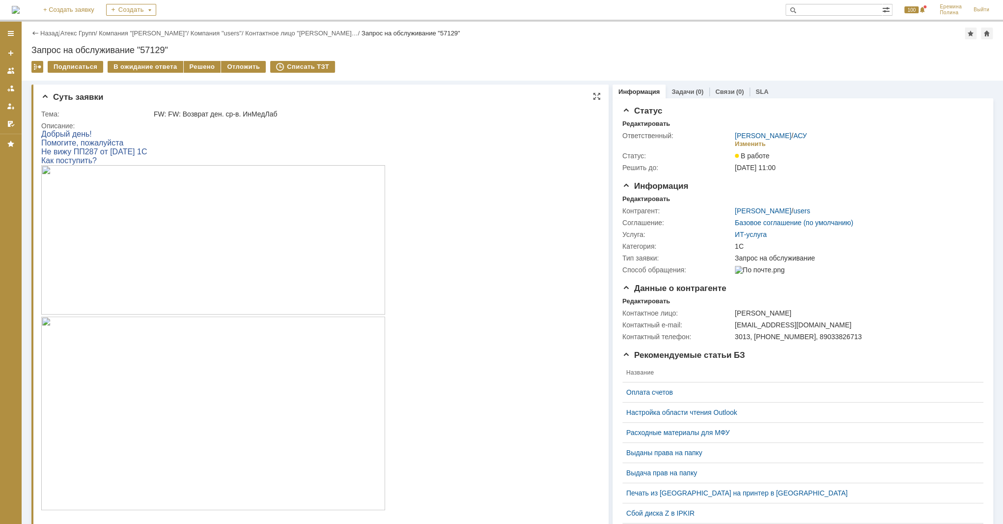
click at [112, 342] on img at bounding box center [213, 413] width 344 height 194
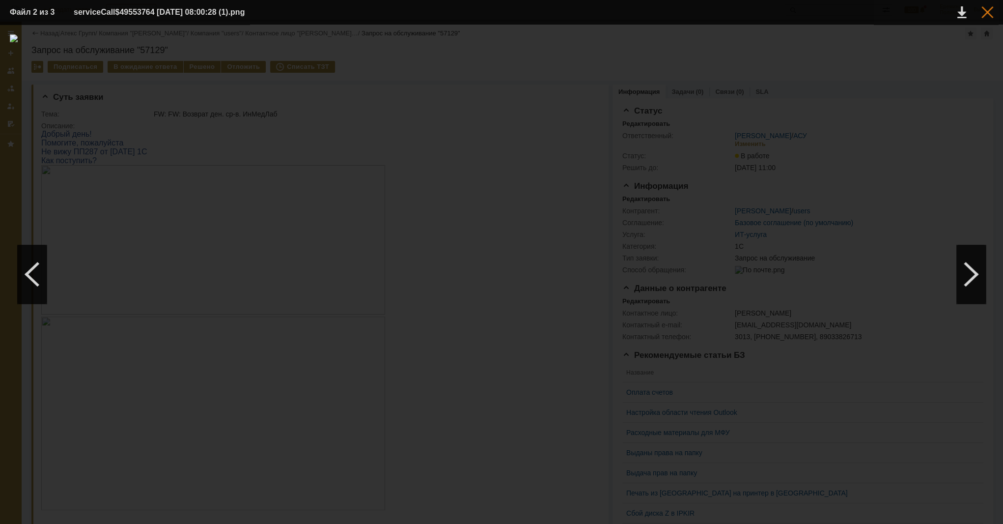
click at [991, 13] on div at bounding box center [988, 12] width 12 height 12
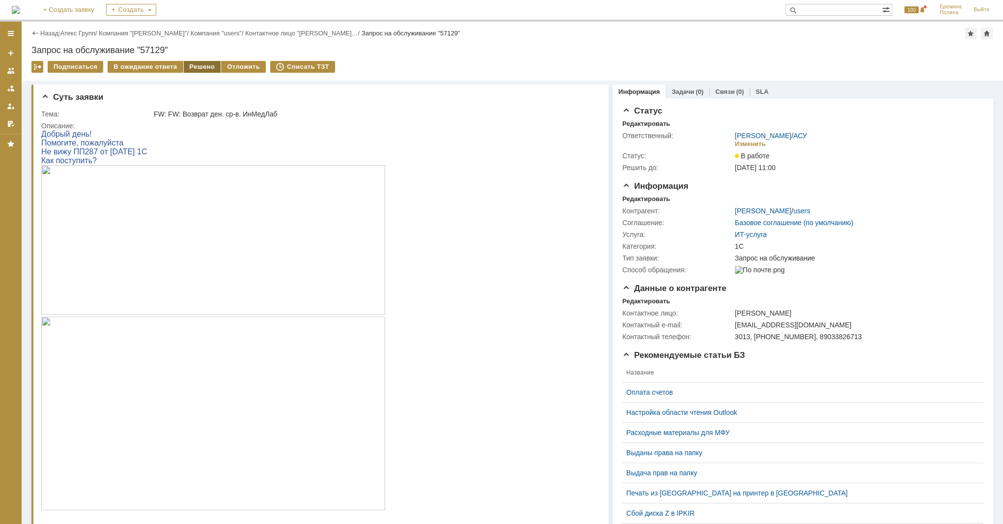
click at [198, 65] on div "Решено" at bounding box center [202, 67] width 37 height 12
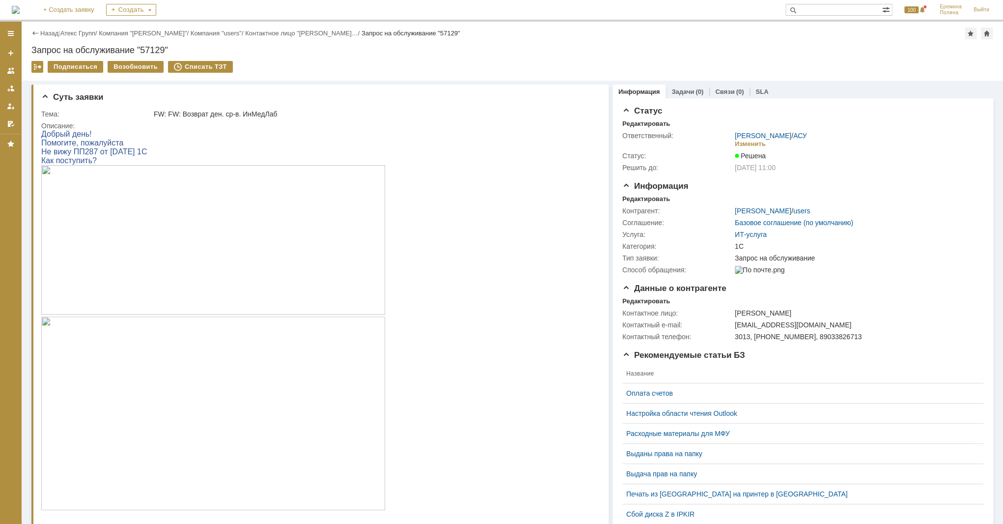
click at [92, 39] on div "Назад | Атекс Групп / Компания "[PERSON_NAME]" / Компания "users" / Контактное …" at bounding box center [512, 34] width 962 height 12
click at [90, 34] on link "Атекс Групп" at bounding box center [77, 32] width 35 height 7
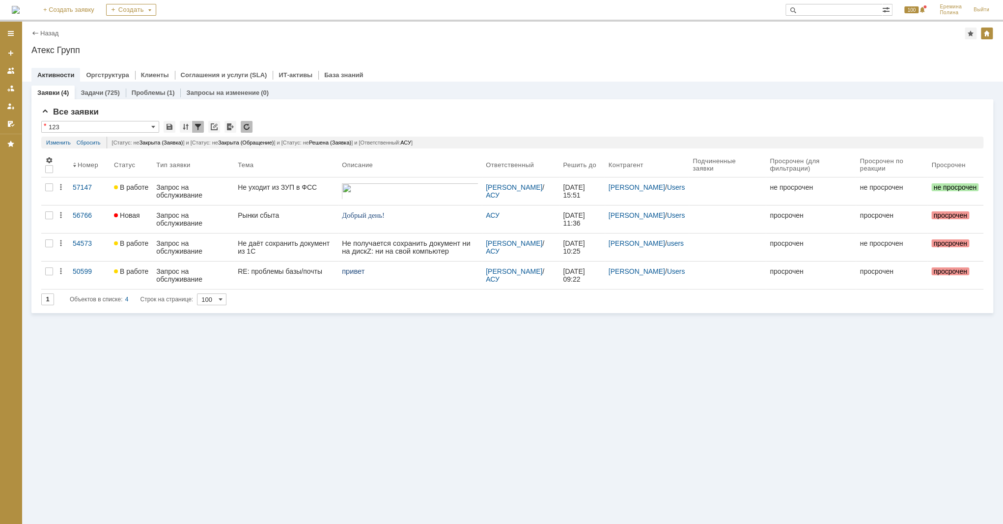
click at [490, 351] on div "Заявки (4) Задачи (725) Проблемы (1) Запросы на изменение (0) Все заявки * 123 …" at bounding box center [513, 303] width 982 height 442
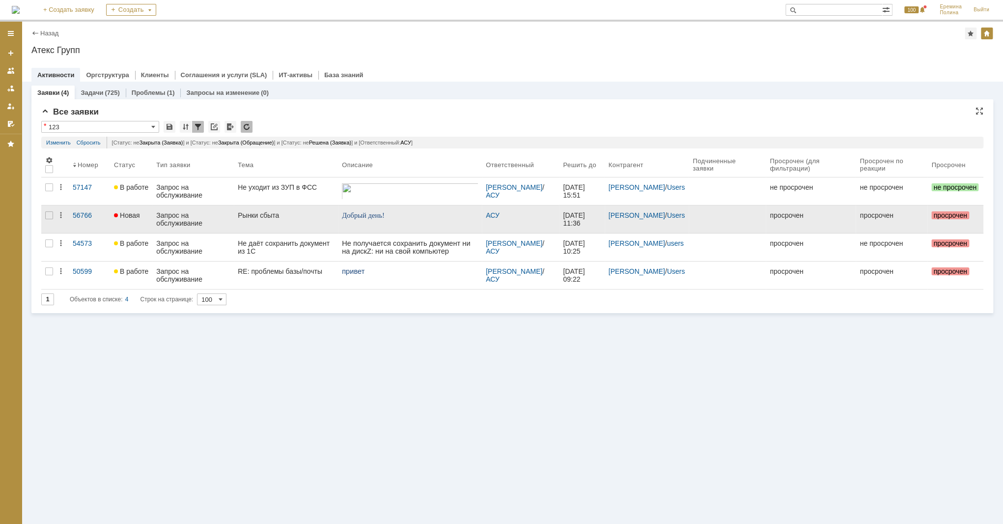
click at [178, 218] on div "Запрос на обслуживание" at bounding box center [193, 219] width 74 height 16
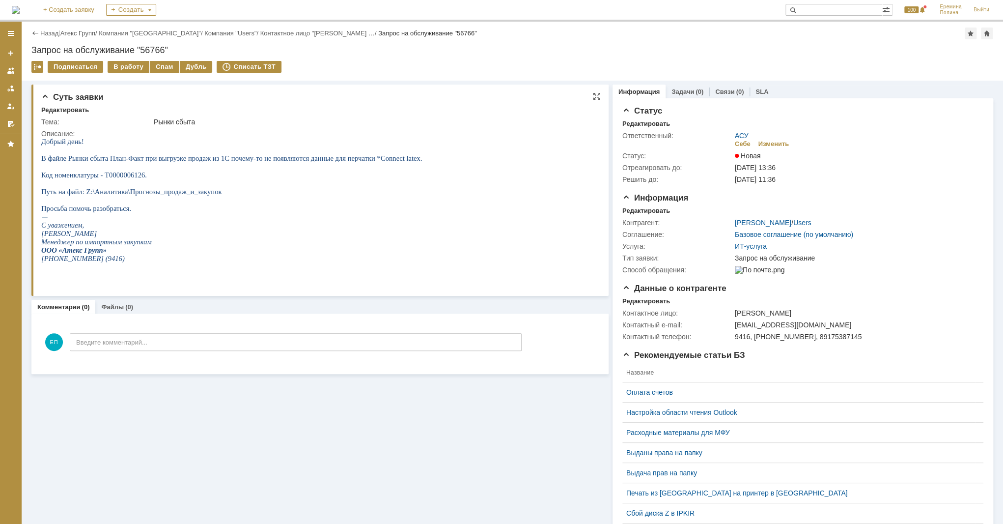
drag, startPoint x: 152, startPoint y: 209, endPoint x: -2, endPoint y: 152, distance: 164.6
click at [41, 152] on html "Добрый день! В файле Рынки сбыта План-Факт при выгрузке продаж из 1С почему-то …" at bounding box center [317, 208] width 553 height 141
click at [308, 187] on p "Добрый день! В файле Рынки сбыта План-Факт при выгрузке продаж из 1С почему-то …" at bounding box center [231, 175] width 381 height 75
click at [80, 34] on link "Атекс Групп" at bounding box center [77, 32] width 35 height 7
